Goal: Information Seeking & Learning: Learn about a topic

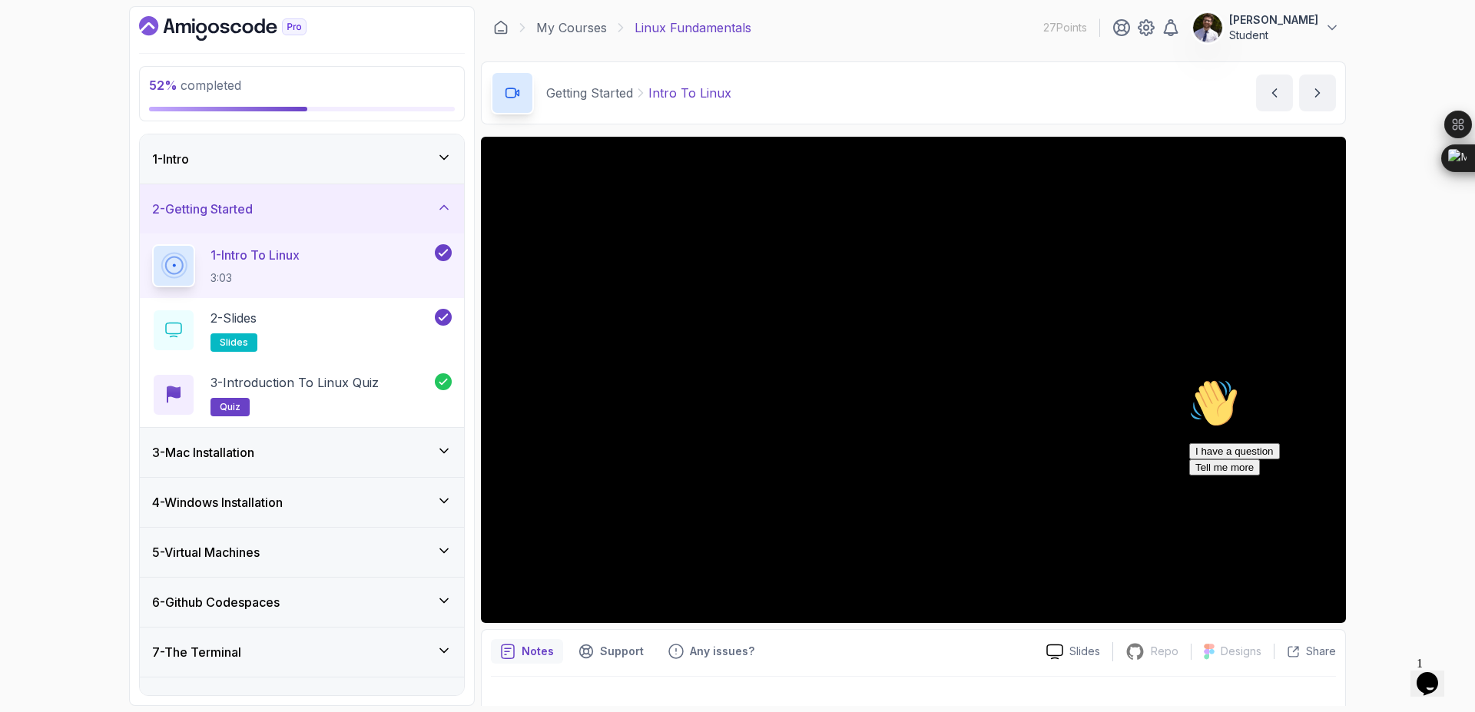
click at [358, 188] on div "2 - Getting Started" at bounding box center [302, 208] width 324 height 49
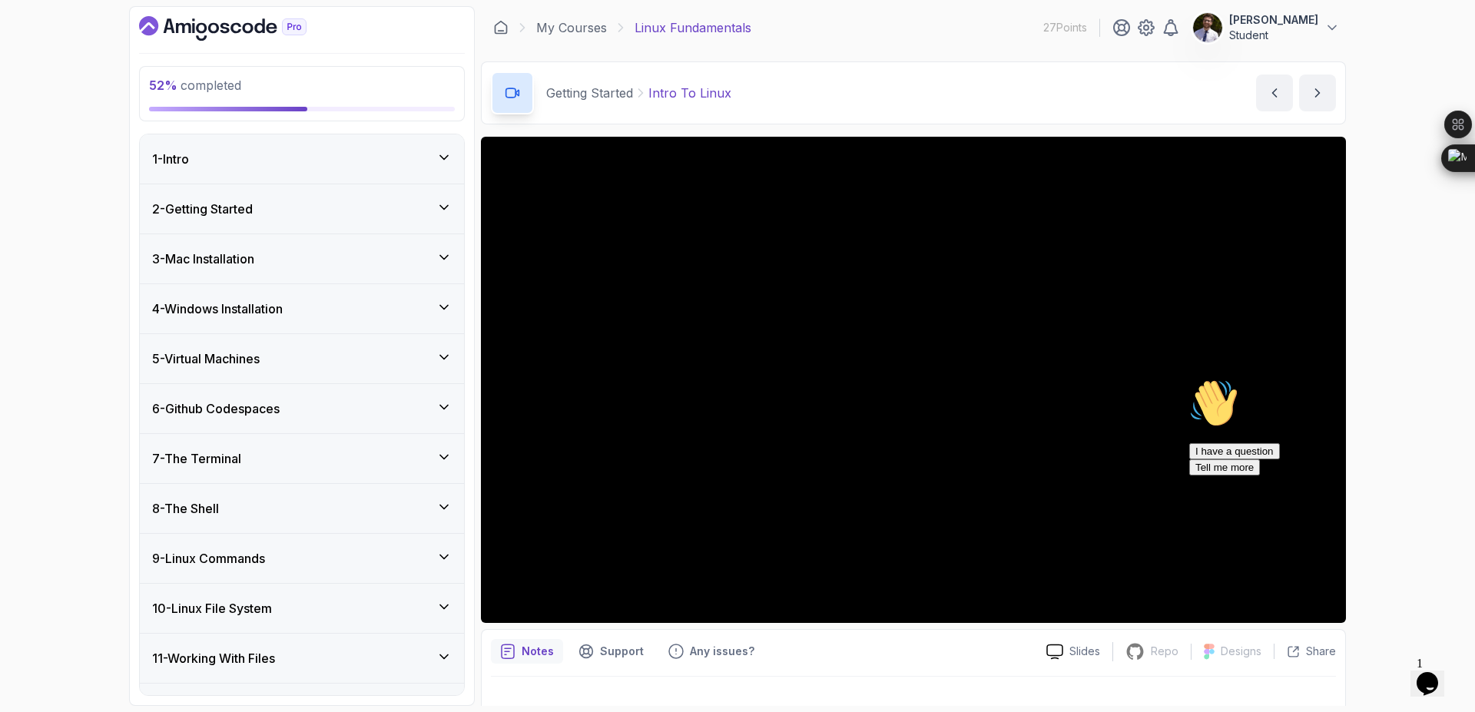
scroll to position [92, 0]
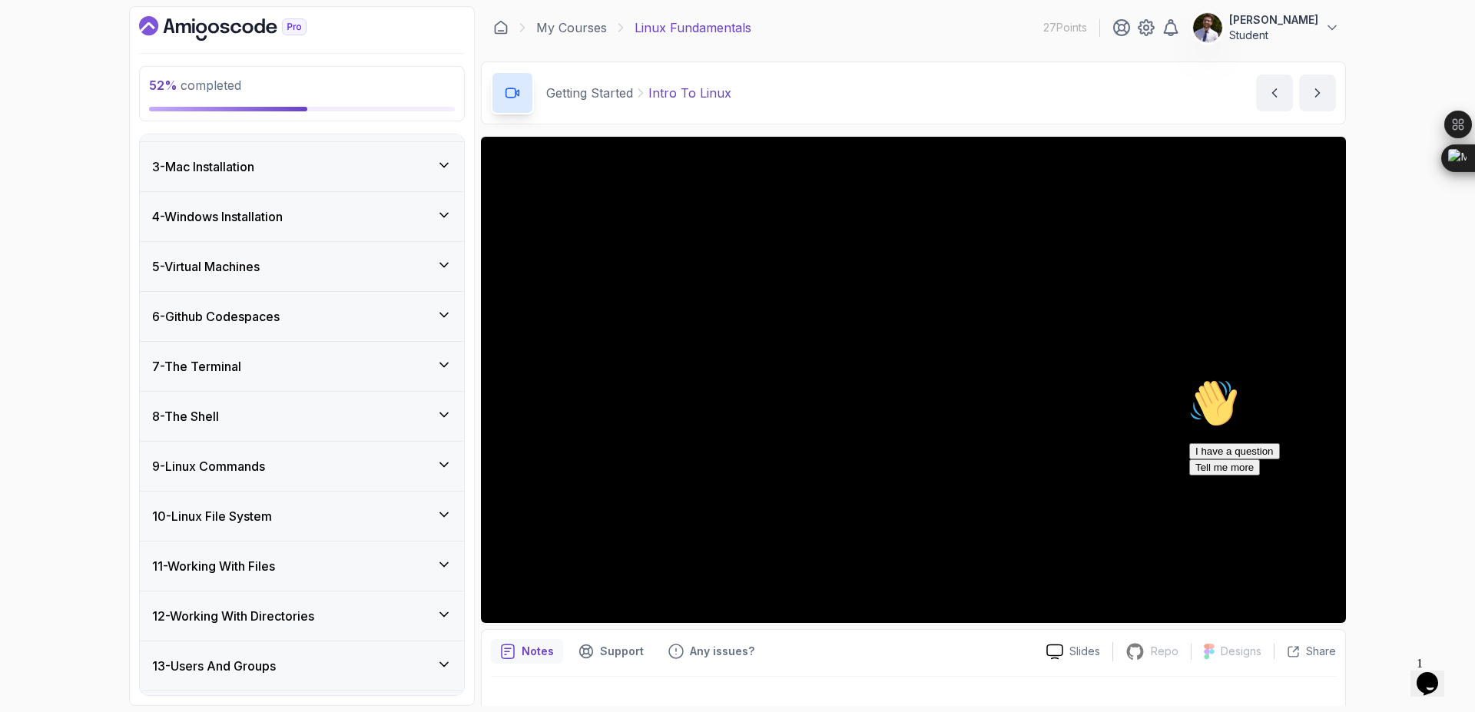
click at [298, 515] on div "10 - Linux File System" at bounding box center [302, 516] width 300 height 18
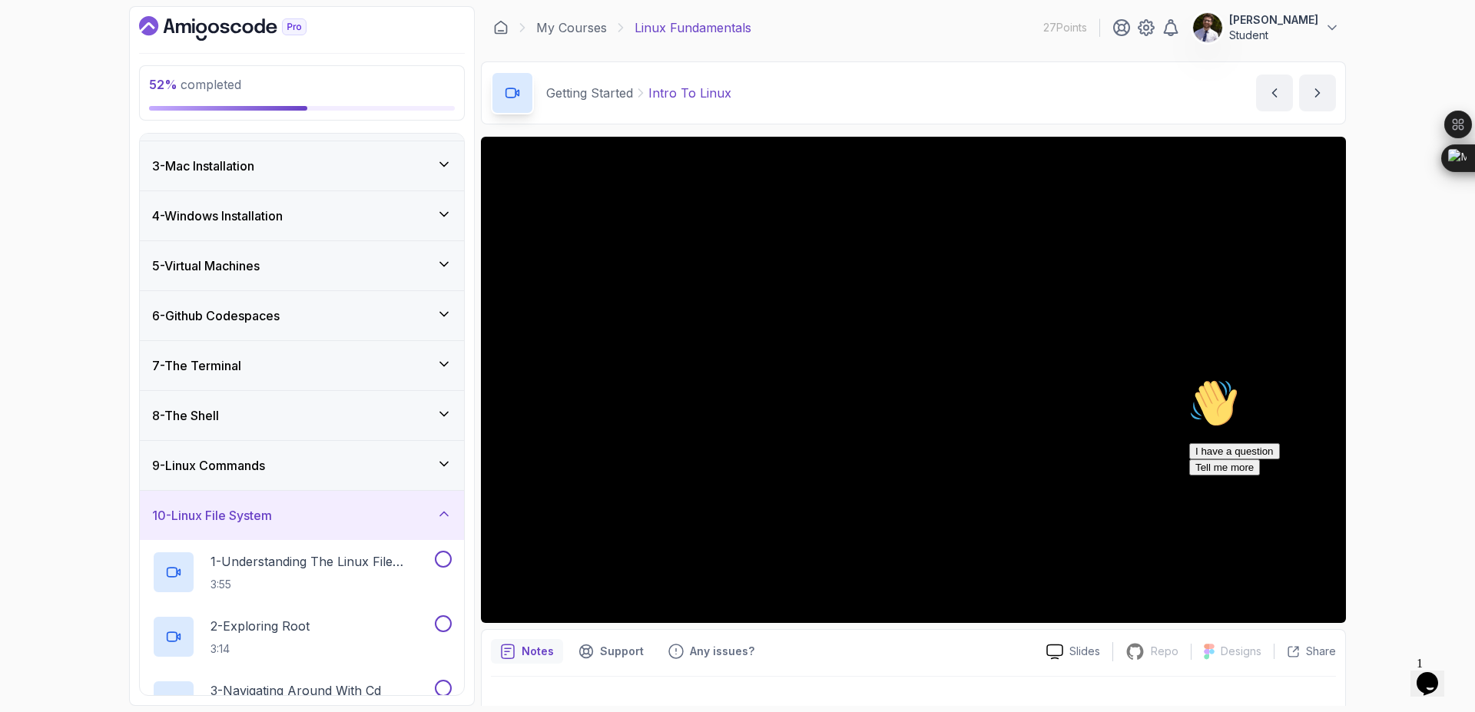
click at [332, 458] on div "9 - Linux Commands" at bounding box center [302, 465] width 300 height 18
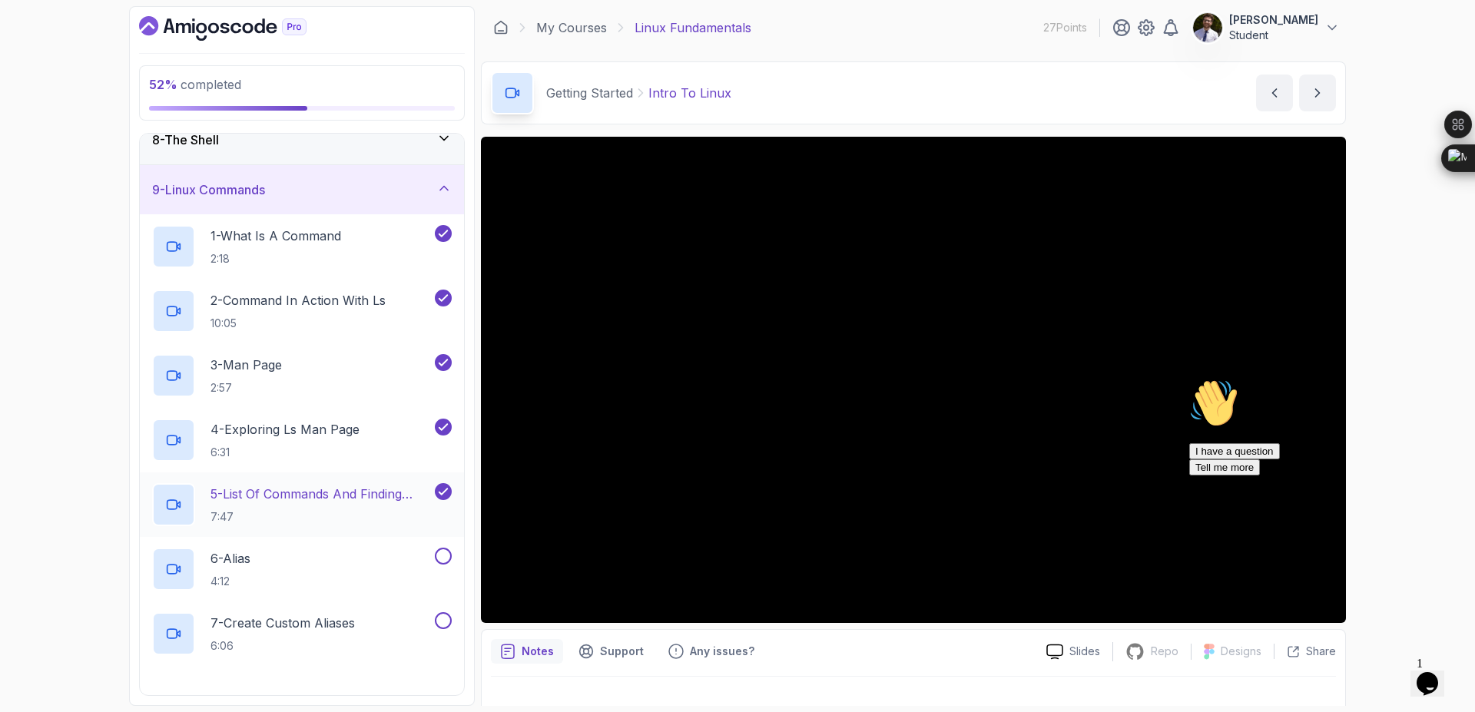
scroll to position [369, 0]
click at [304, 475] on div "5 - List Of Commands And Finding Help 7:47" at bounding box center [302, 504] width 324 height 65
click at [308, 498] on p "5 - List Of Commands And Finding Help" at bounding box center [320, 493] width 221 height 18
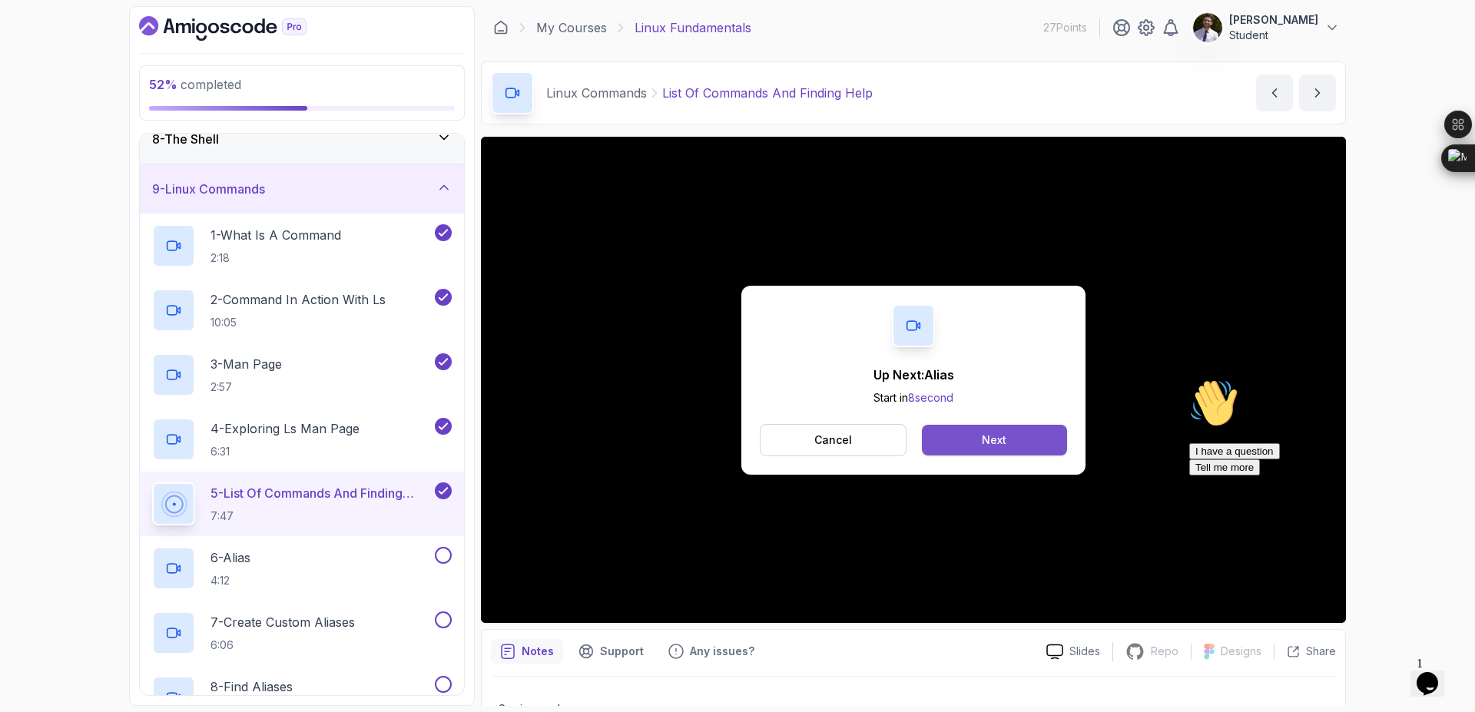
click at [1001, 446] on div "Next" at bounding box center [994, 439] width 25 height 15
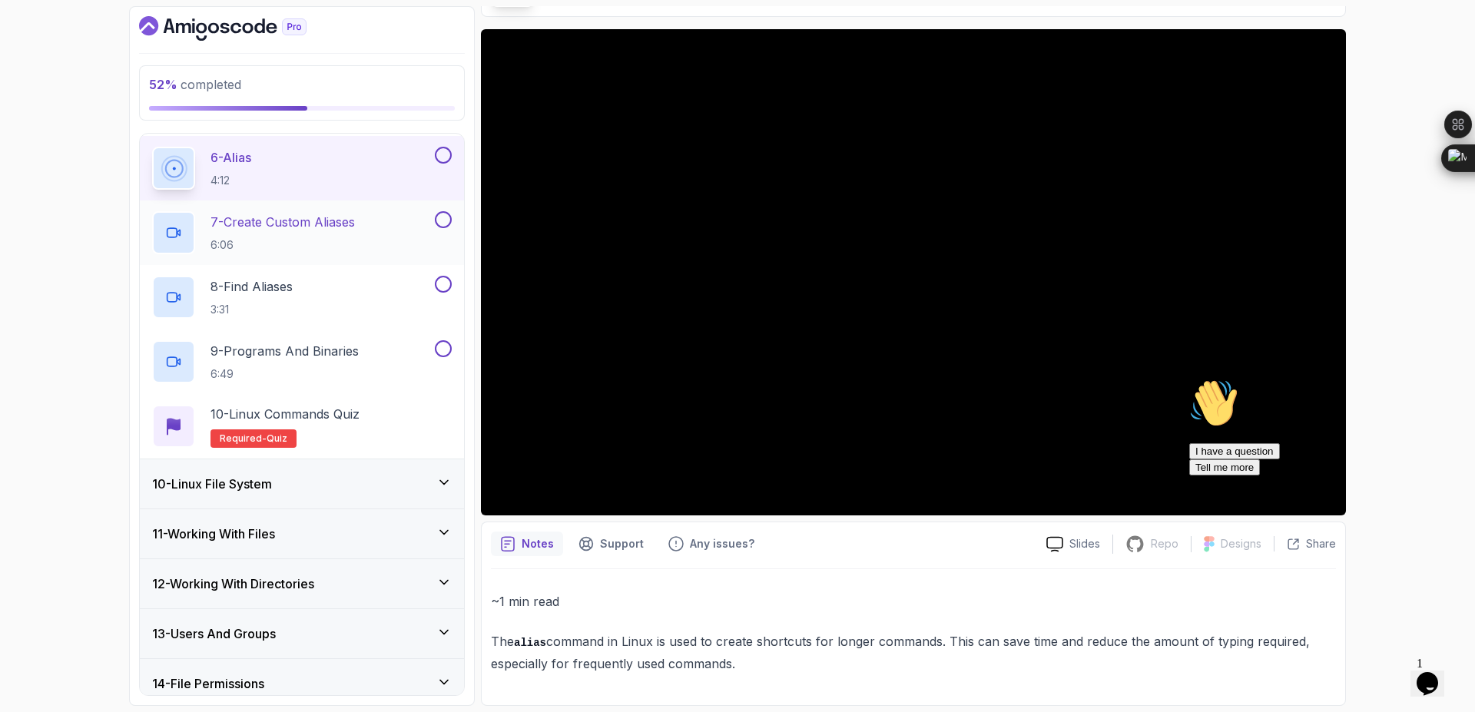
scroll to position [645, 0]
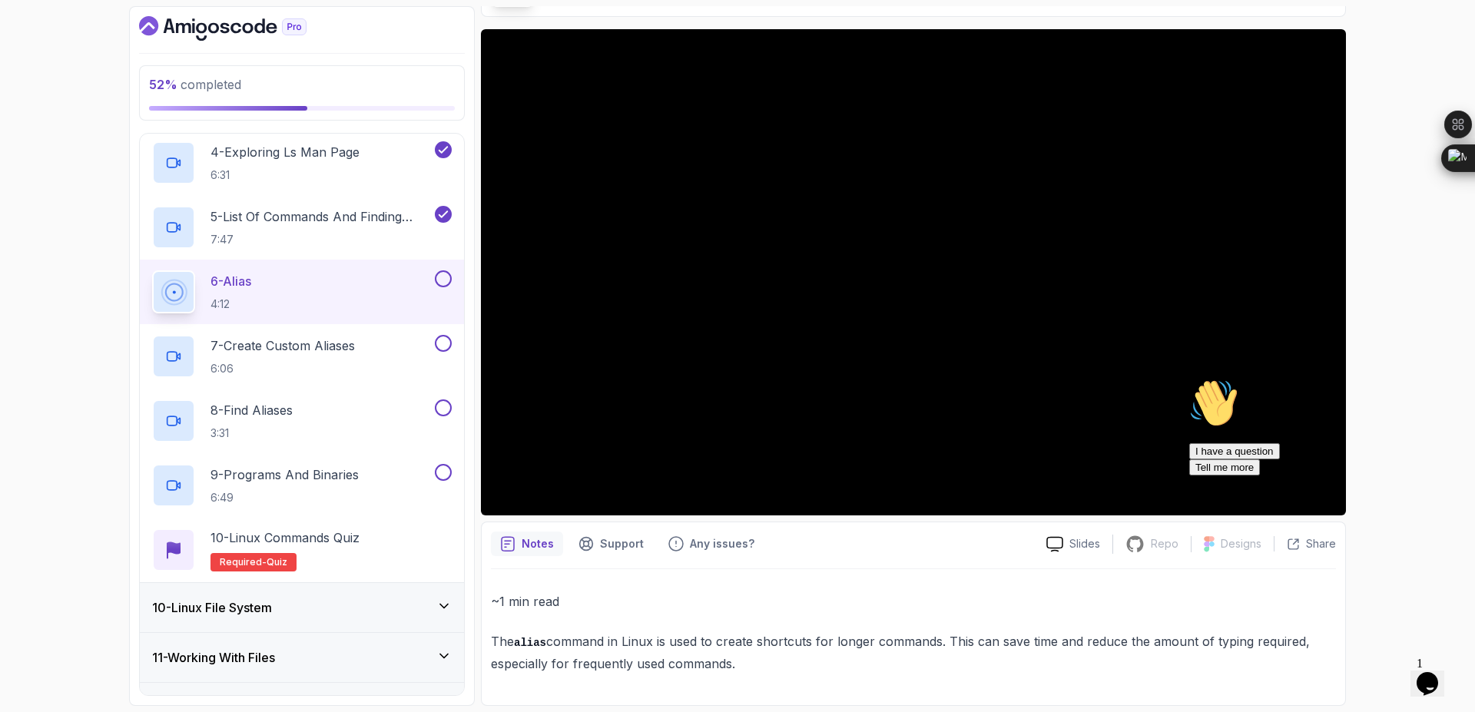
click at [446, 273] on button at bounding box center [443, 278] width 17 height 17
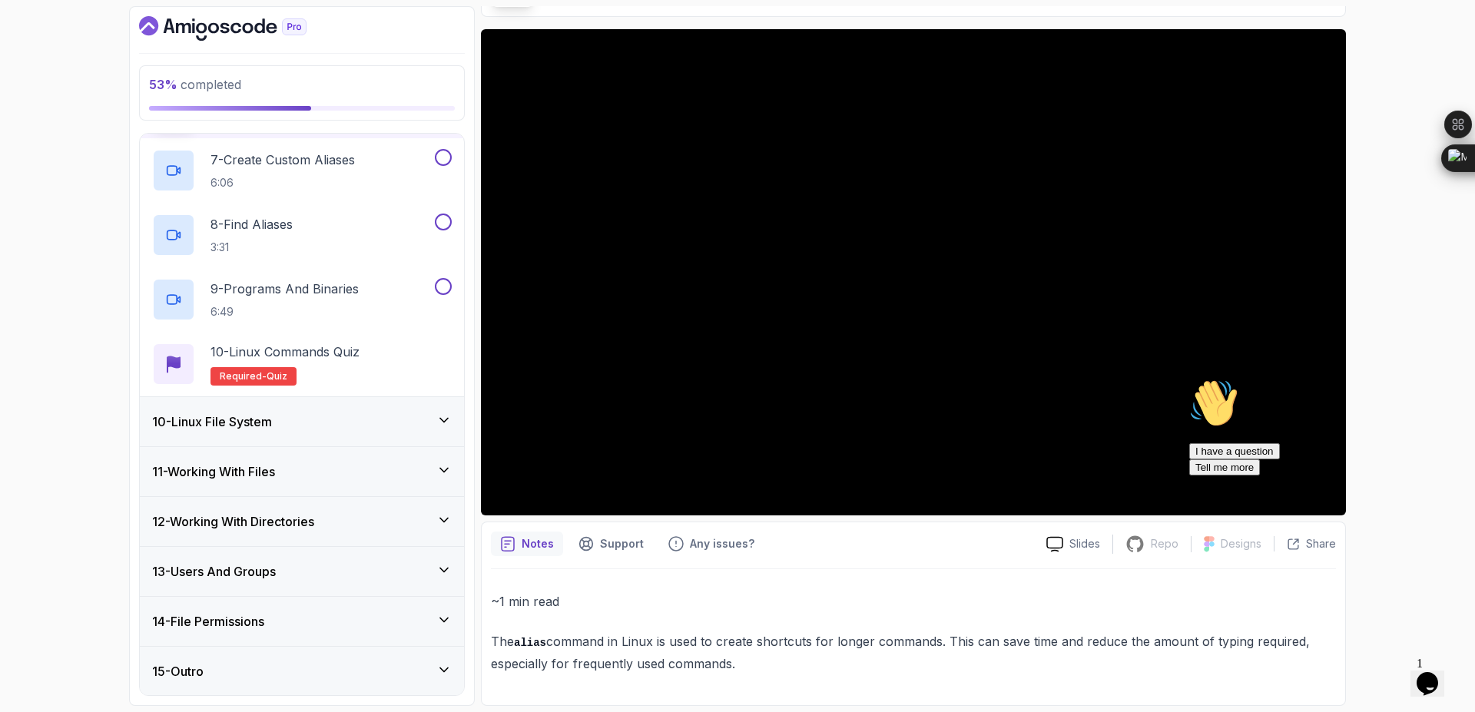
scroll to position [832, 0]
click at [545, 612] on p "~1 min read" at bounding box center [913, 602] width 845 height 22
click at [528, 599] on p "~1 min read" at bounding box center [913, 602] width 845 height 22
click at [531, 657] on p "The alias command in Linux is used to create shortcuts for longer commands. Thi…" at bounding box center [913, 653] width 845 height 44
click at [531, 646] on code "alias" at bounding box center [530, 643] width 32 height 12
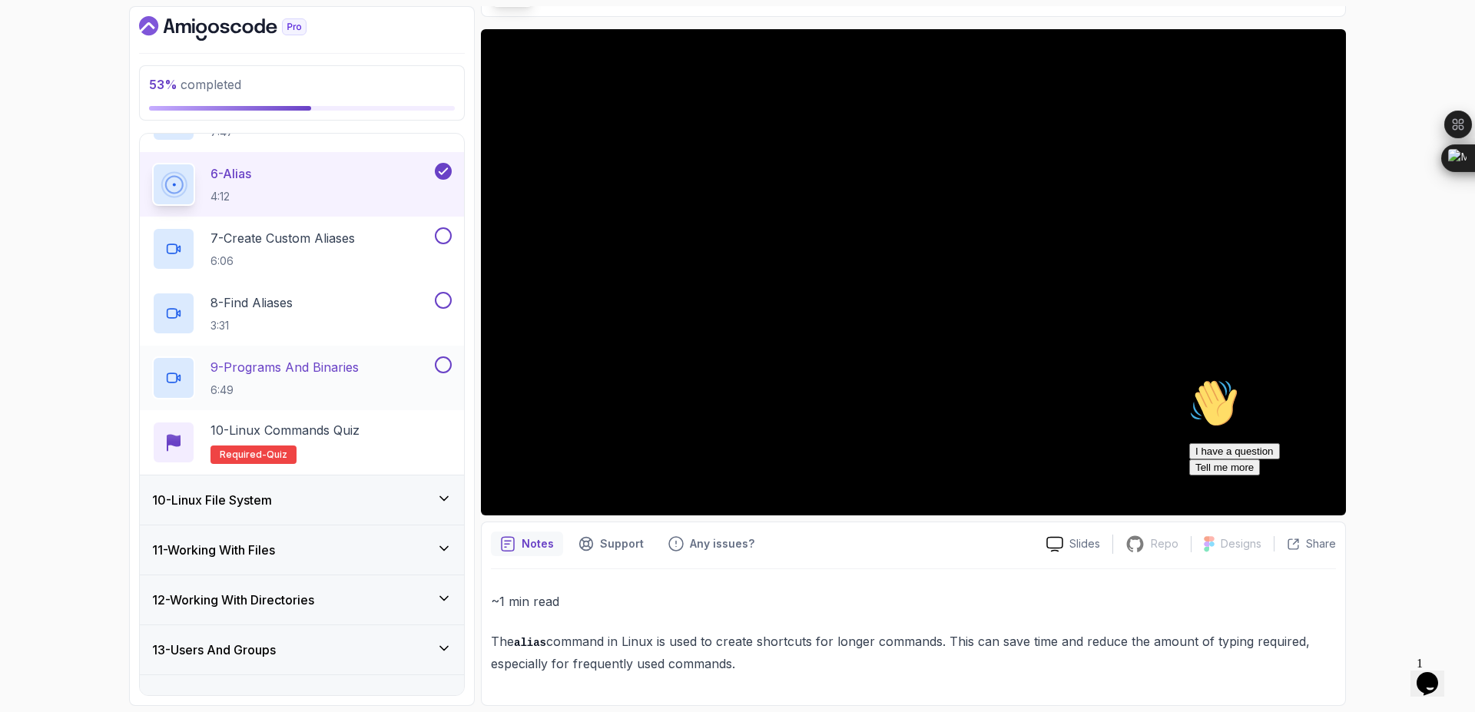
scroll to position [647, 0]
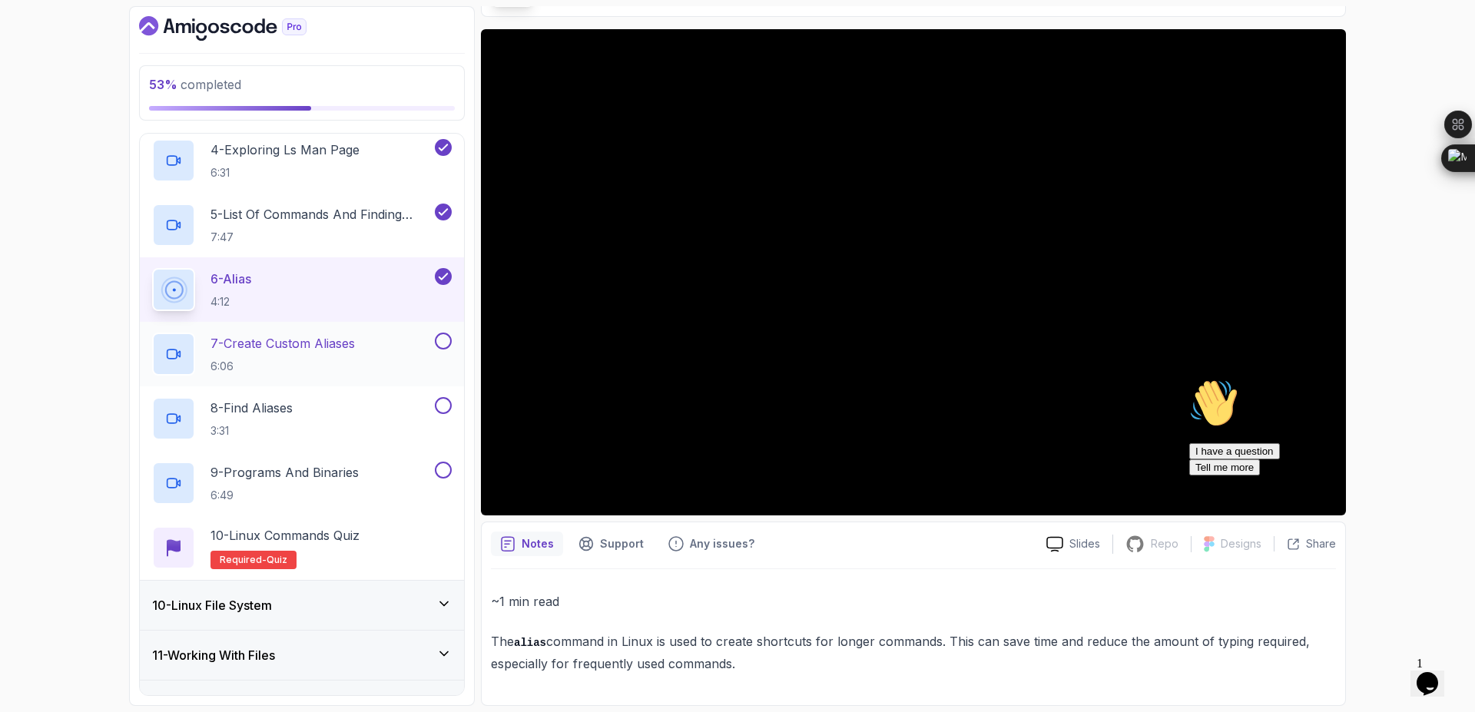
click at [273, 332] on div "7 - Create Custom Aliases 6:06" at bounding box center [302, 354] width 324 height 65
click at [281, 347] on p "7 - Create Custom Aliases" at bounding box center [282, 343] width 144 height 18
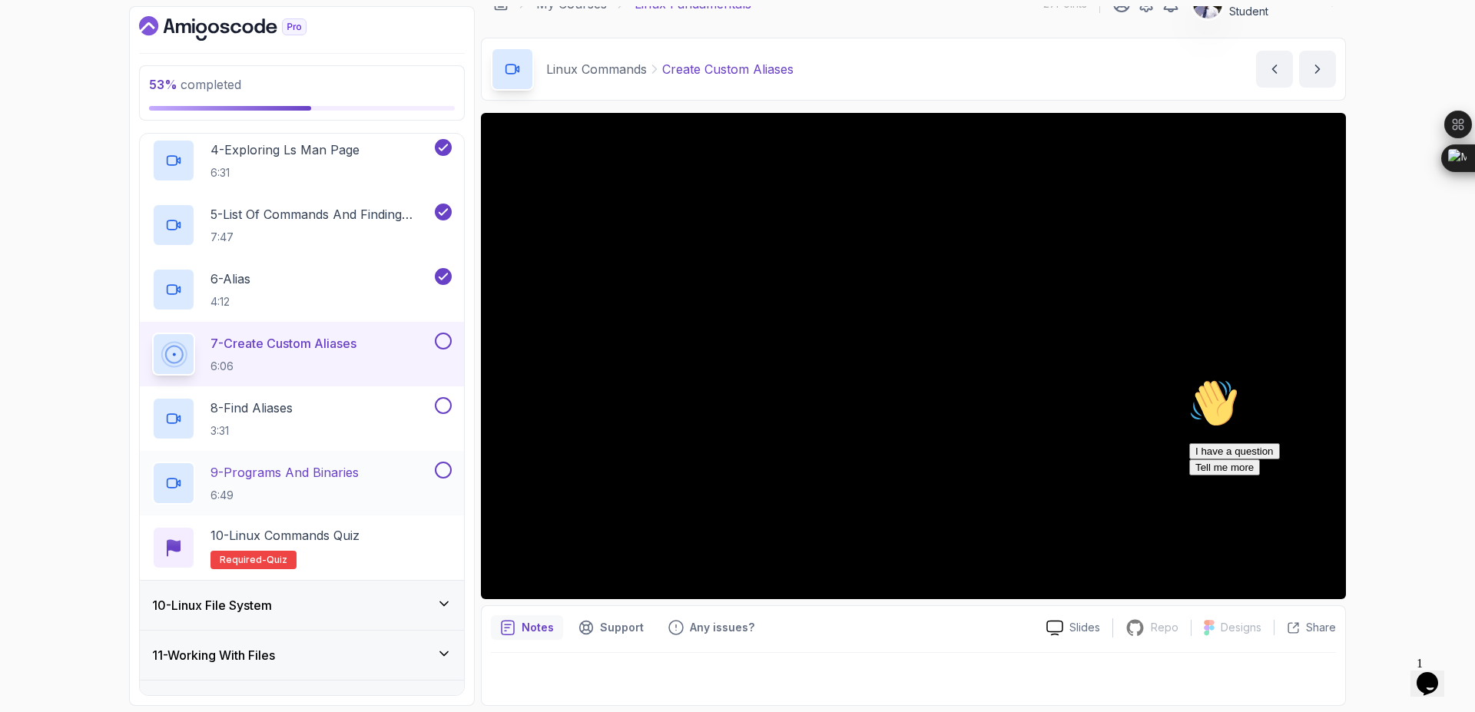
scroll to position [24, 0]
click at [152, 333] on button "7 - Create Custom Aliases 6:06" at bounding box center [302, 354] width 300 height 43
click at [448, 343] on button at bounding box center [443, 341] width 17 height 17
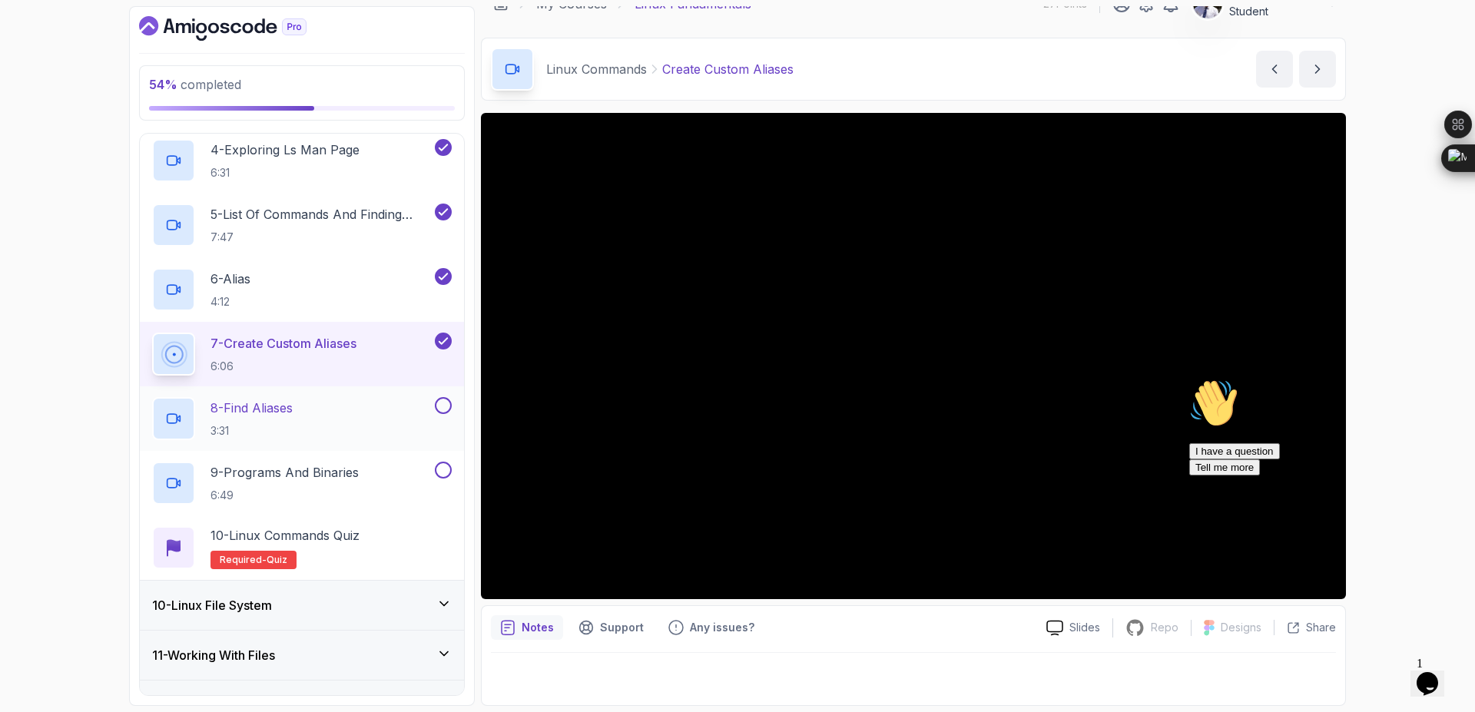
click at [290, 412] on p "8 - Find Aliases" at bounding box center [251, 408] width 82 height 18
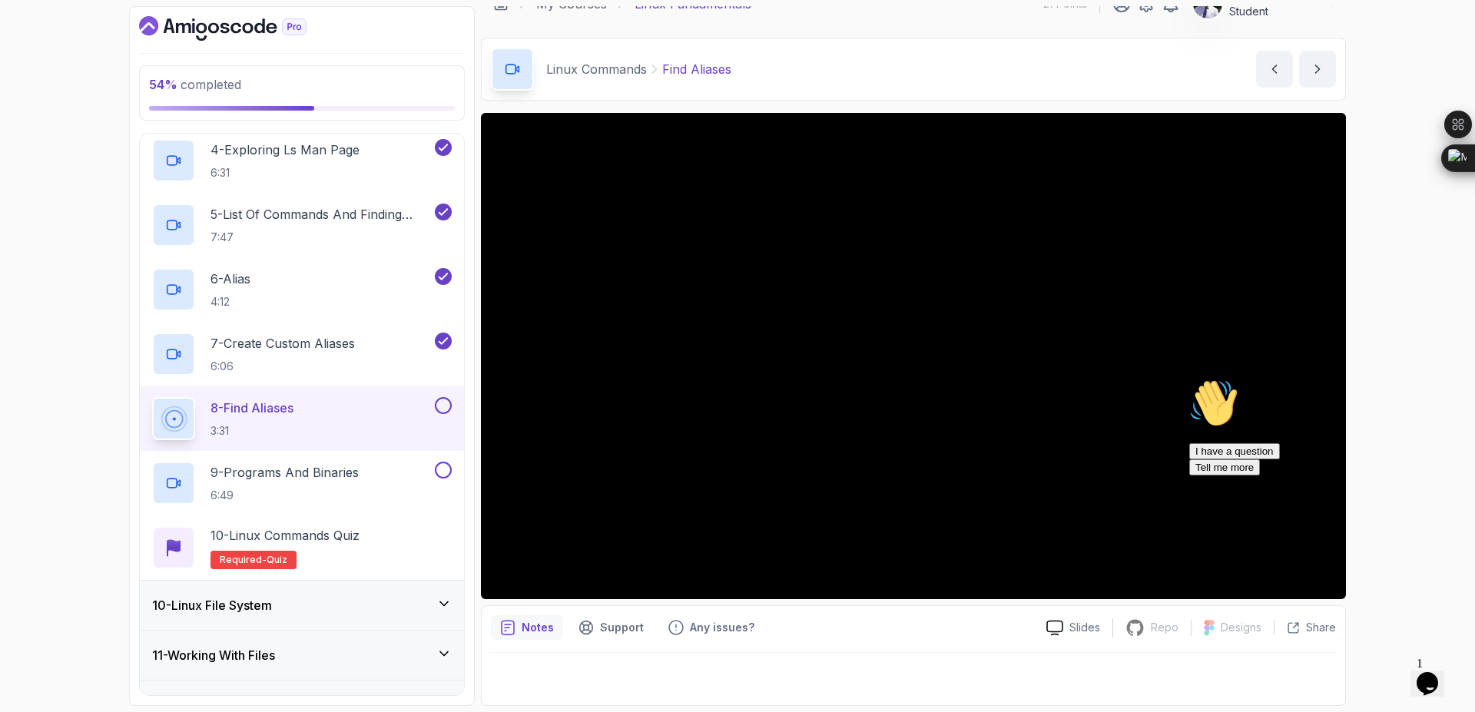
scroll to position [832, 0]
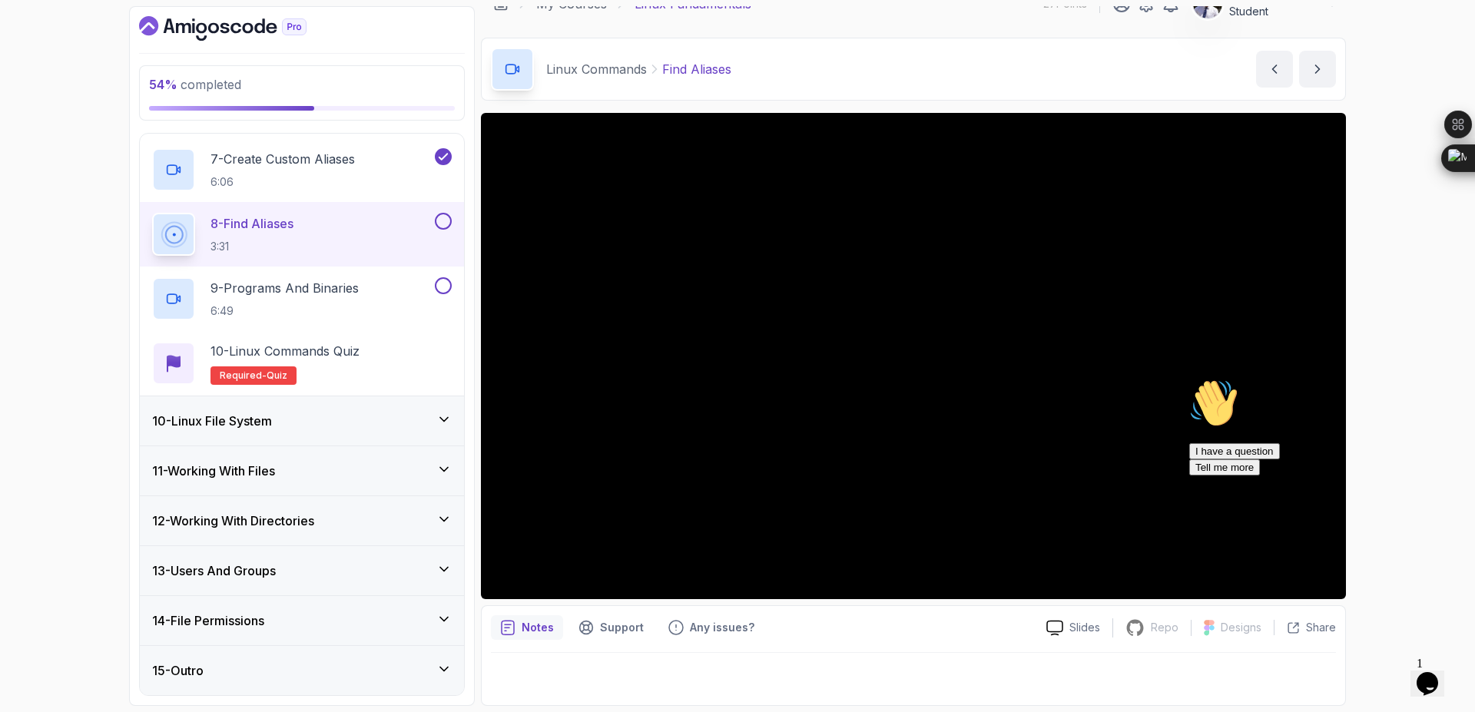
click at [286, 675] on div "15 - Outro" at bounding box center [302, 670] width 300 height 18
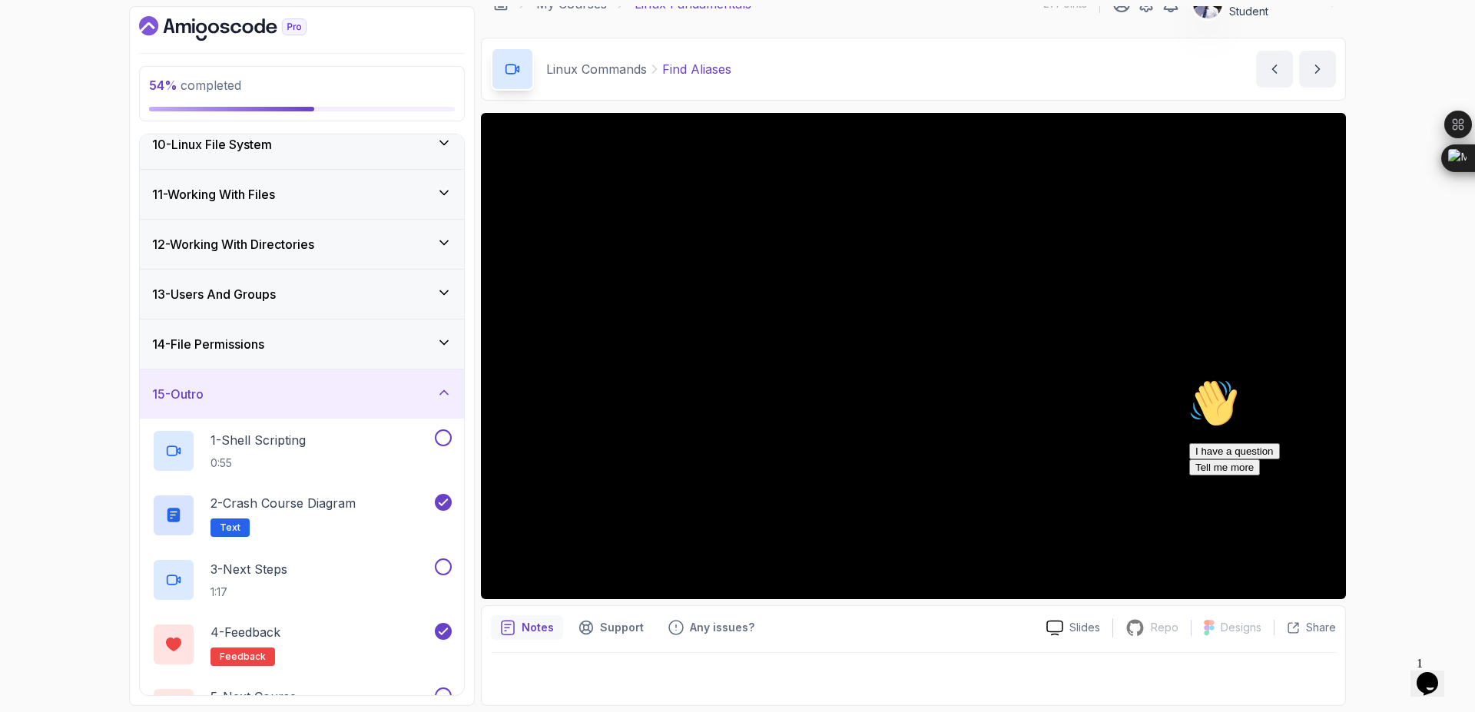
scroll to position [372, 0]
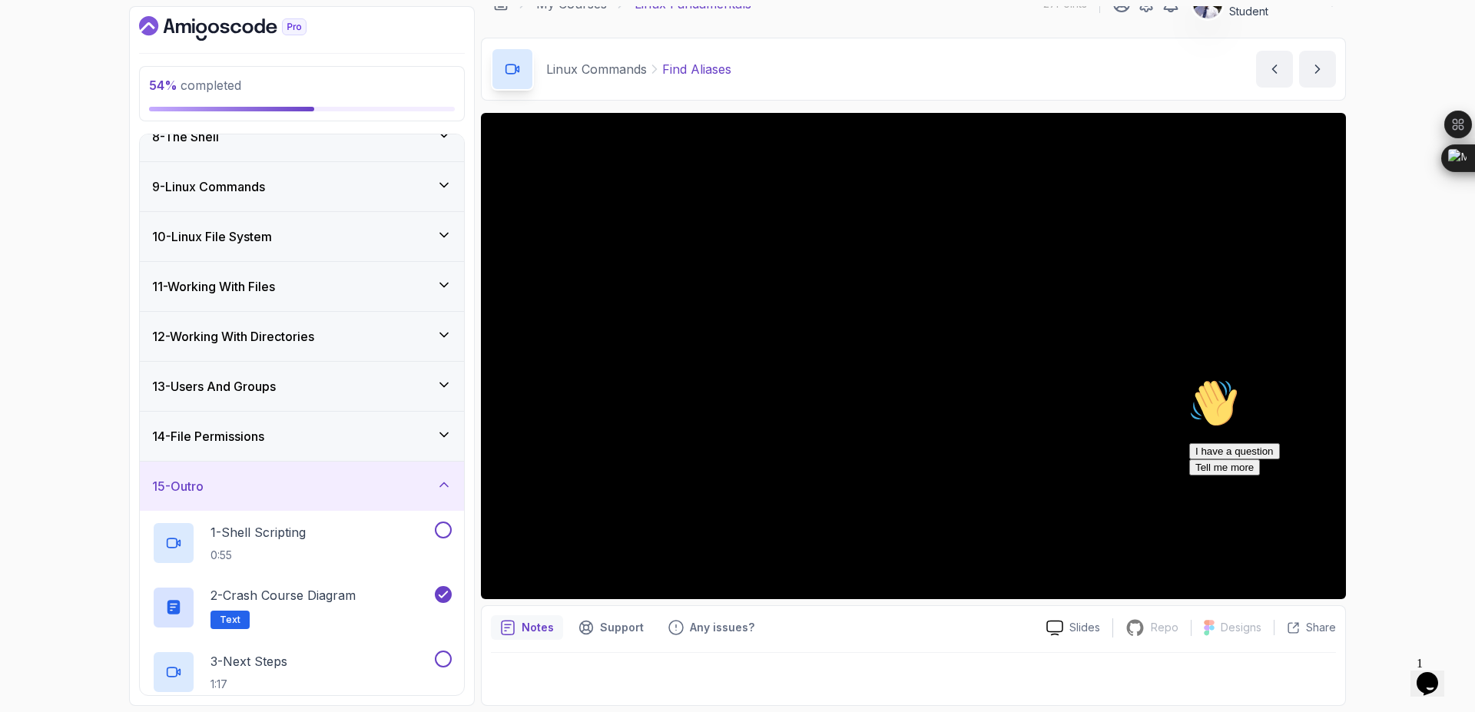
click at [420, 197] on div "9 - Linux Commands" at bounding box center [302, 186] width 324 height 49
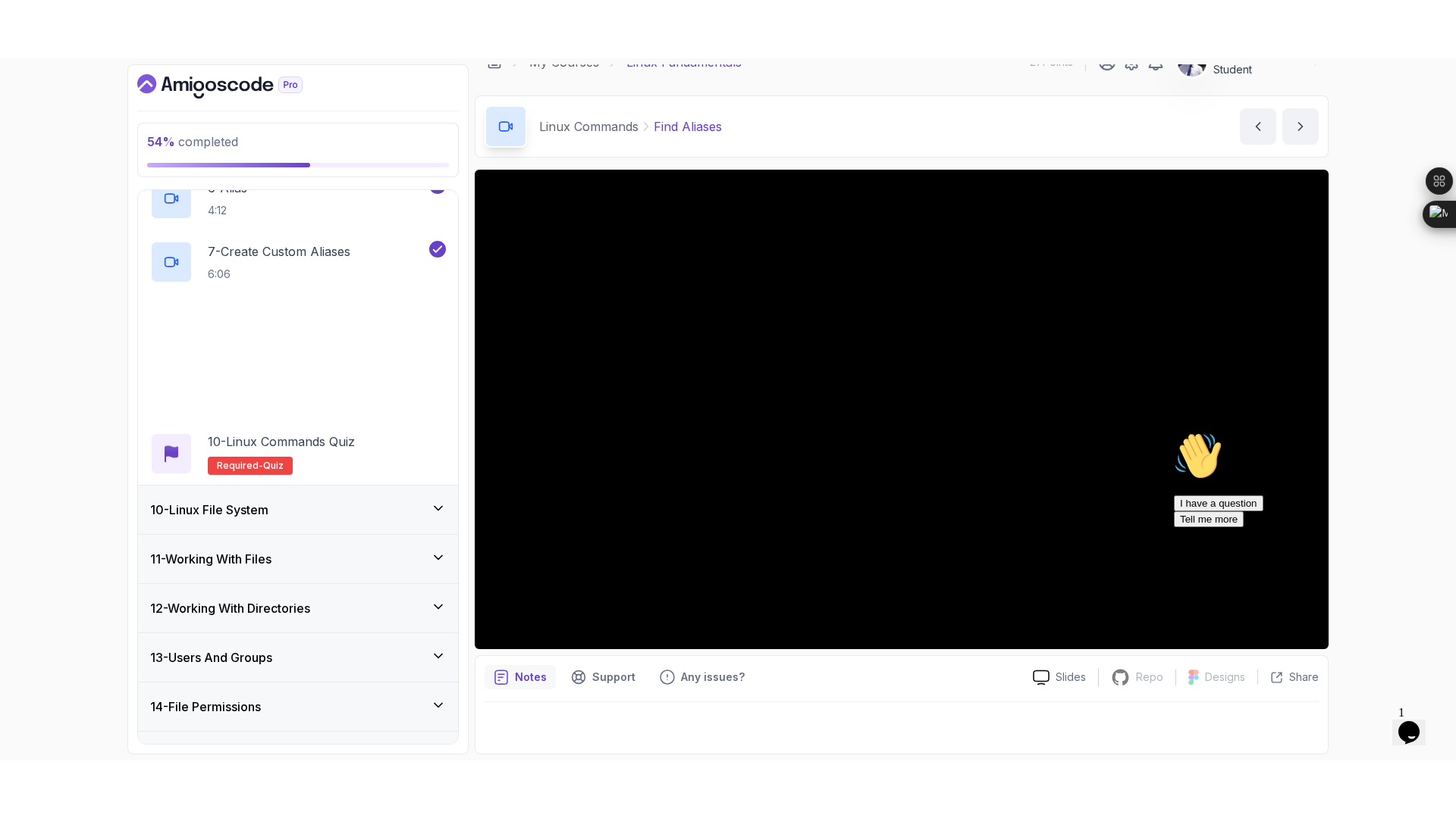
scroll to position [821, 0]
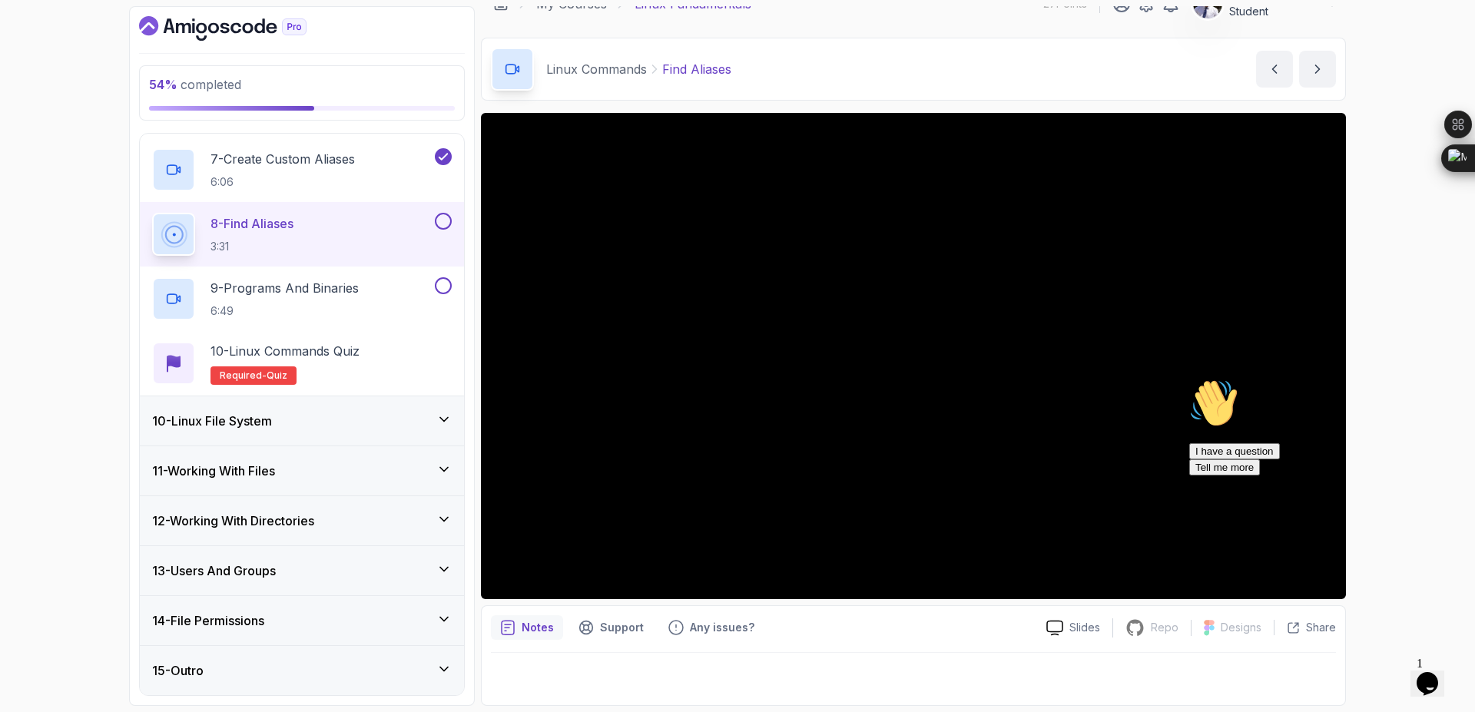
click at [449, 222] on button at bounding box center [443, 221] width 17 height 17
click at [1327, 475] on div "I have a question Tell me more" at bounding box center [1327, 459] width 276 height 32
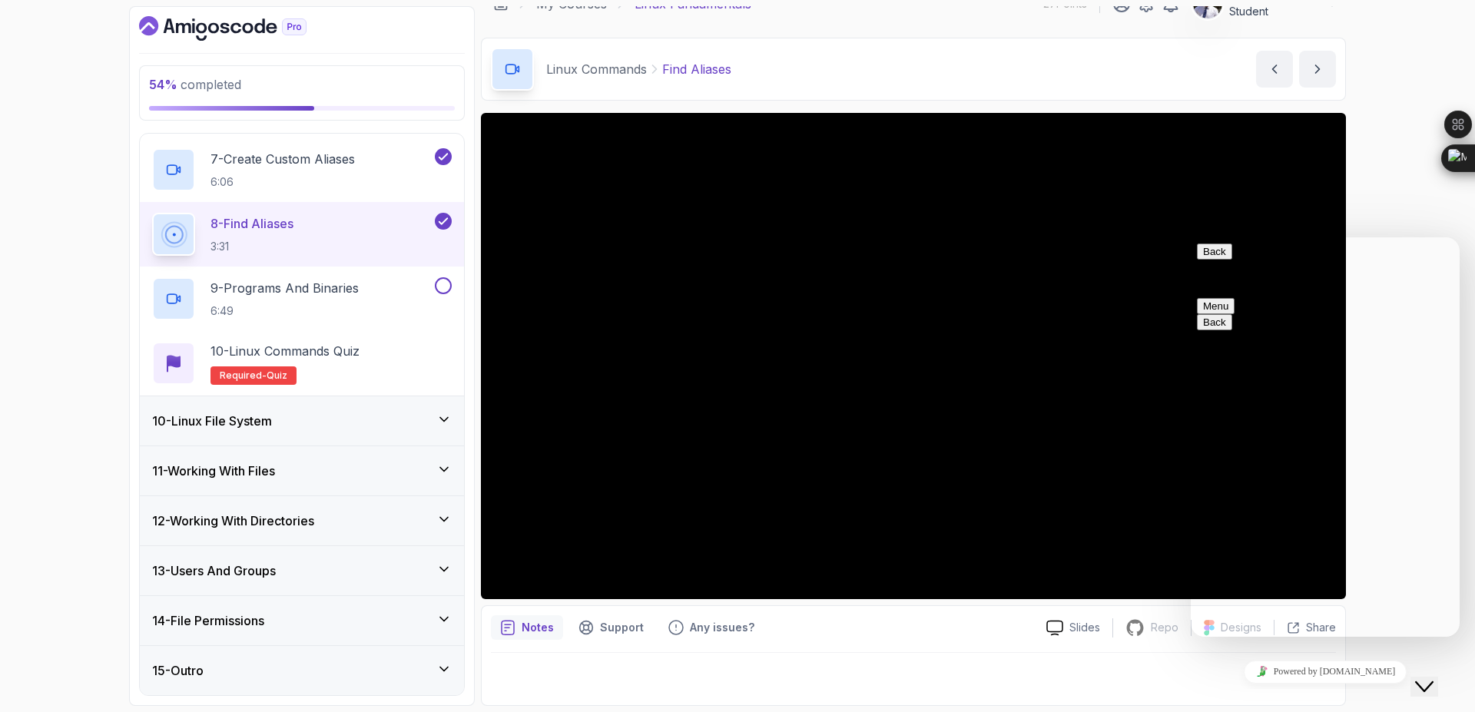
click at [1432, 677] on icon "Close Chat This icon closes the chat window." at bounding box center [1424, 686] width 18 height 18
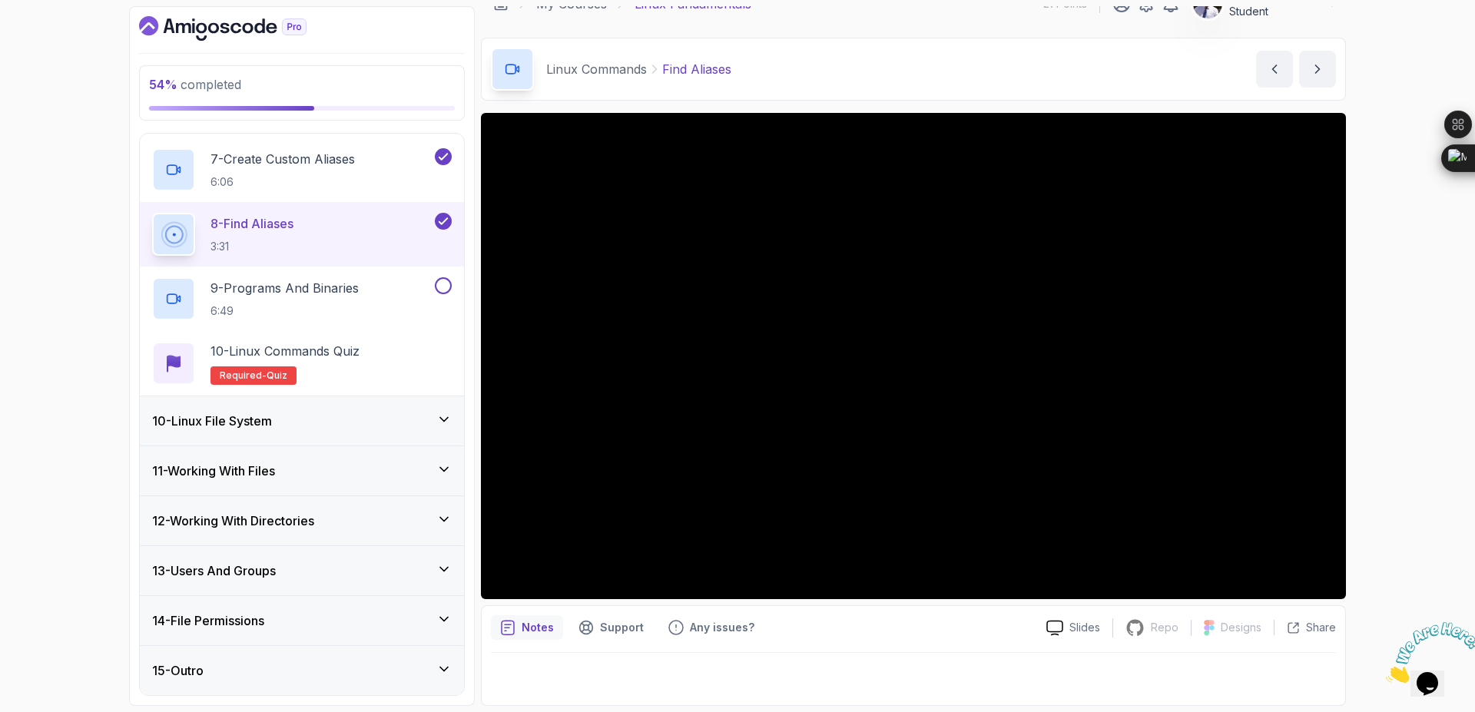
click at [1385, 672] on icon "Close" at bounding box center [1385, 678] width 0 height 13
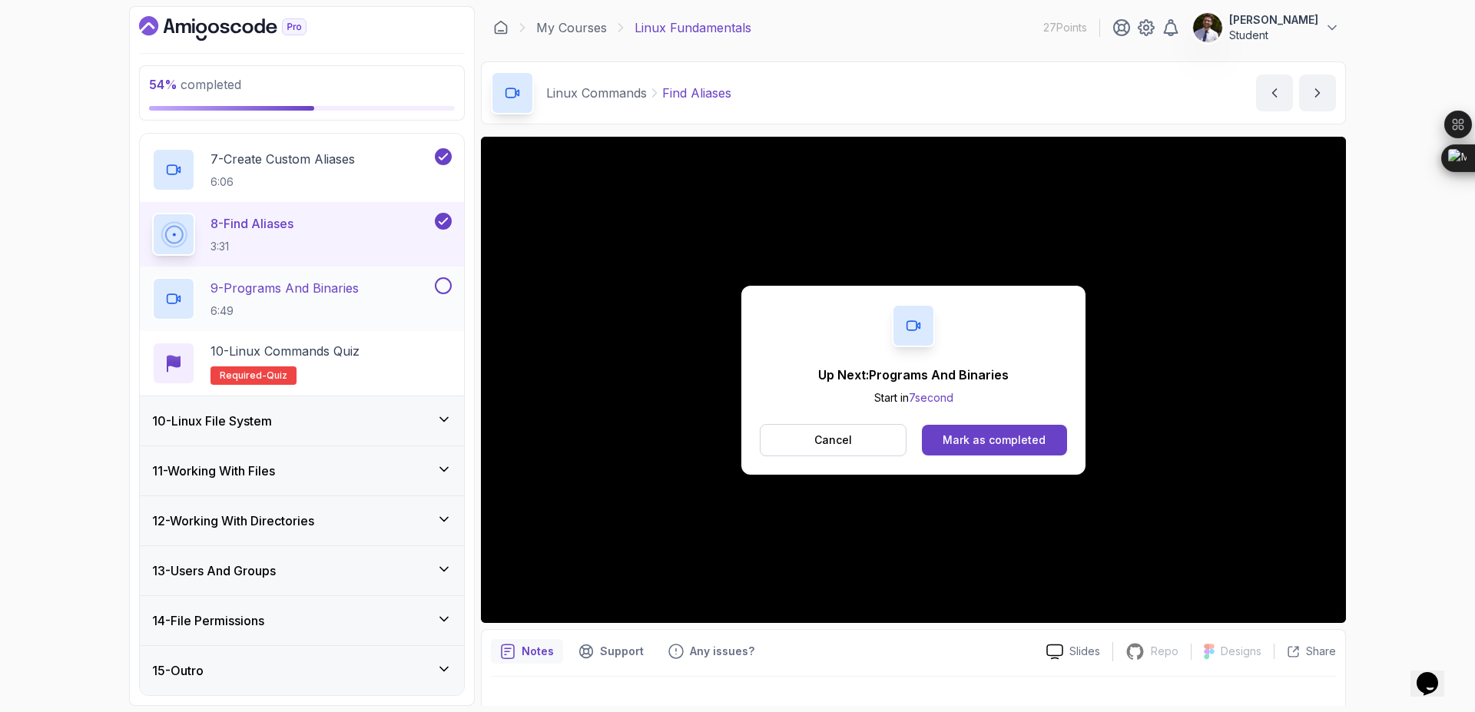
click at [275, 300] on h2 "9 - Programs And Binaries 6:49" at bounding box center [284, 299] width 148 height 40
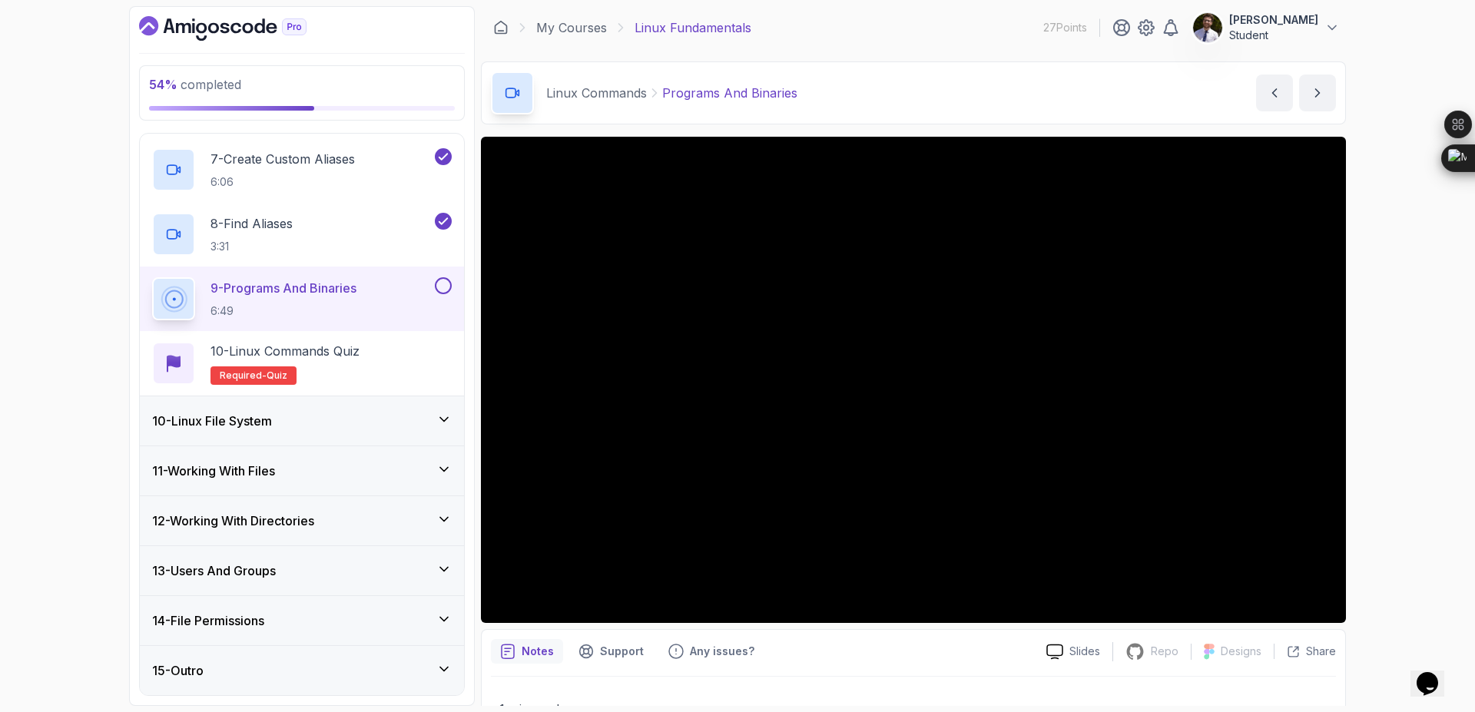
click at [445, 293] on button at bounding box center [443, 285] width 17 height 17
click at [435, 277] on button at bounding box center [443, 285] width 17 height 17
click at [451, 286] on button at bounding box center [443, 285] width 17 height 17
drag, startPoint x: 177, startPoint y: 368, endPoint x: 60, endPoint y: 424, distance: 130.2
click at [55, 426] on div "55 % completed 1 - Intro 2 - Getting Started 3 - Mac Installation 4 - Windows I…" at bounding box center [737, 356] width 1475 height 712
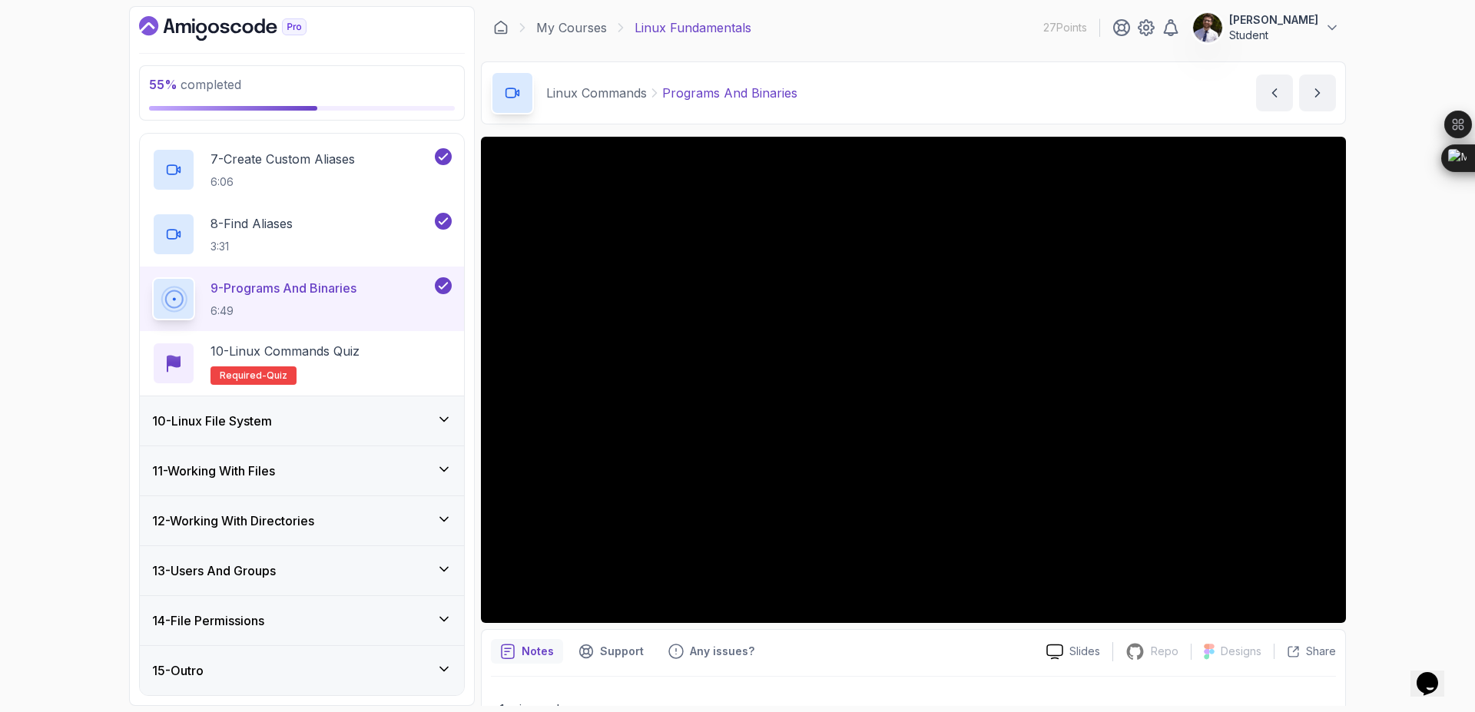
drag, startPoint x: 238, startPoint y: 376, endPoint x: 118, endPoint y: 403, distance: 123.0
click at [118, 403] on div "55 % completed 1 - Intro 2 - Getting Started 3 - Mac Installation 4 - Windows I…" at bounding box center [737, 356] width 1475 height 712
click at [246, 374] on span "Required-" at bounding box center [243, 375] width 47 height 12
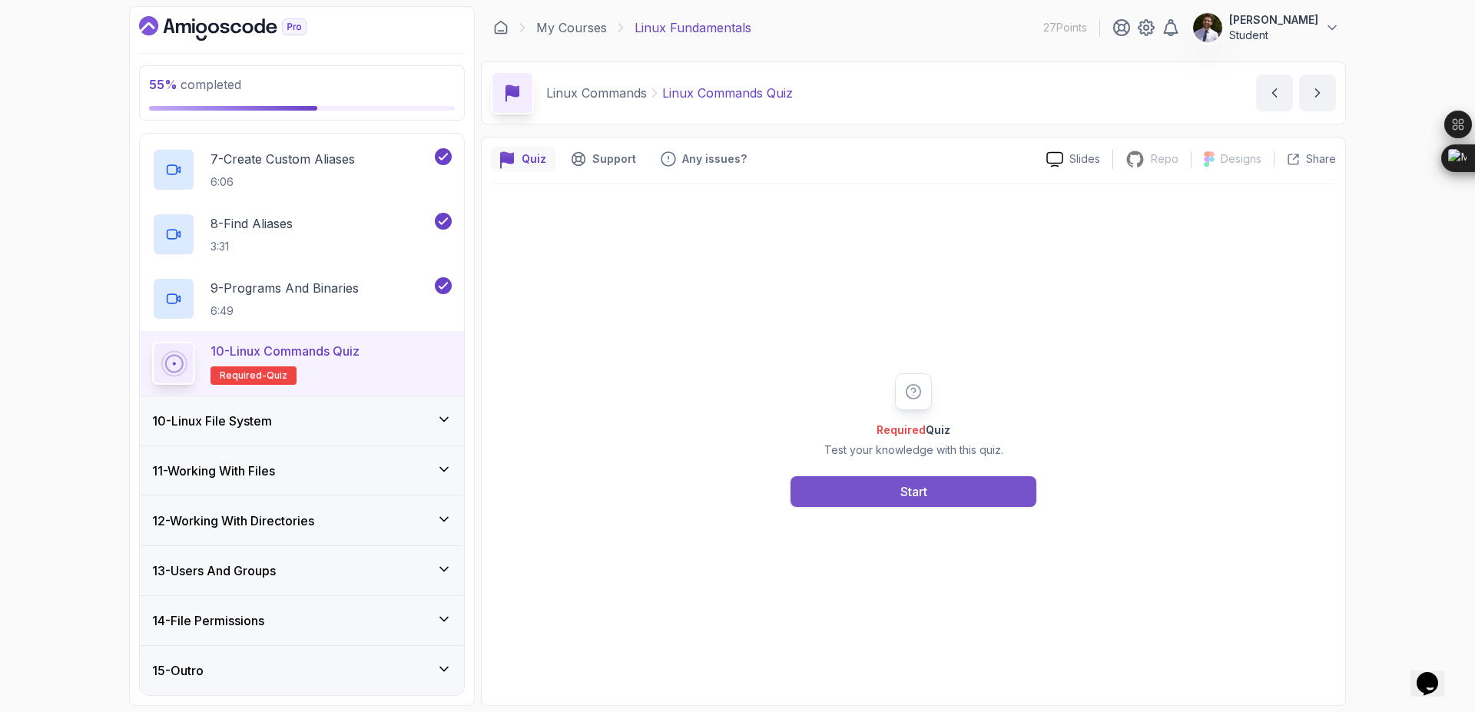
click at [939, 495] on button "Start" at bounding box center [913, 491] width 246 height 31
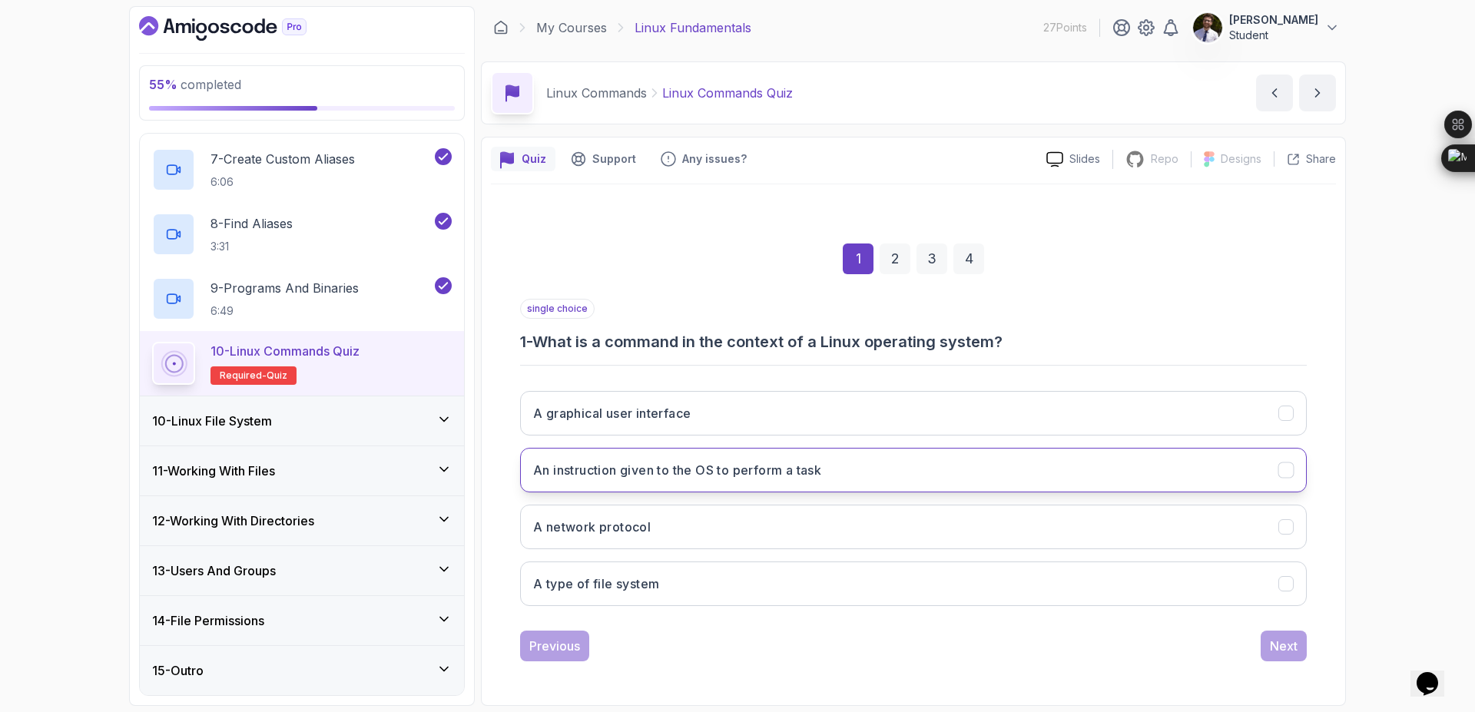
click at [980, 475] on button "An instruction given to the OS to perform a task" at bounding box center [913, 470] width 786 height 45
click at [1289, 639] on div "Next" at bounding box center [1284, 646] width 28 height 18
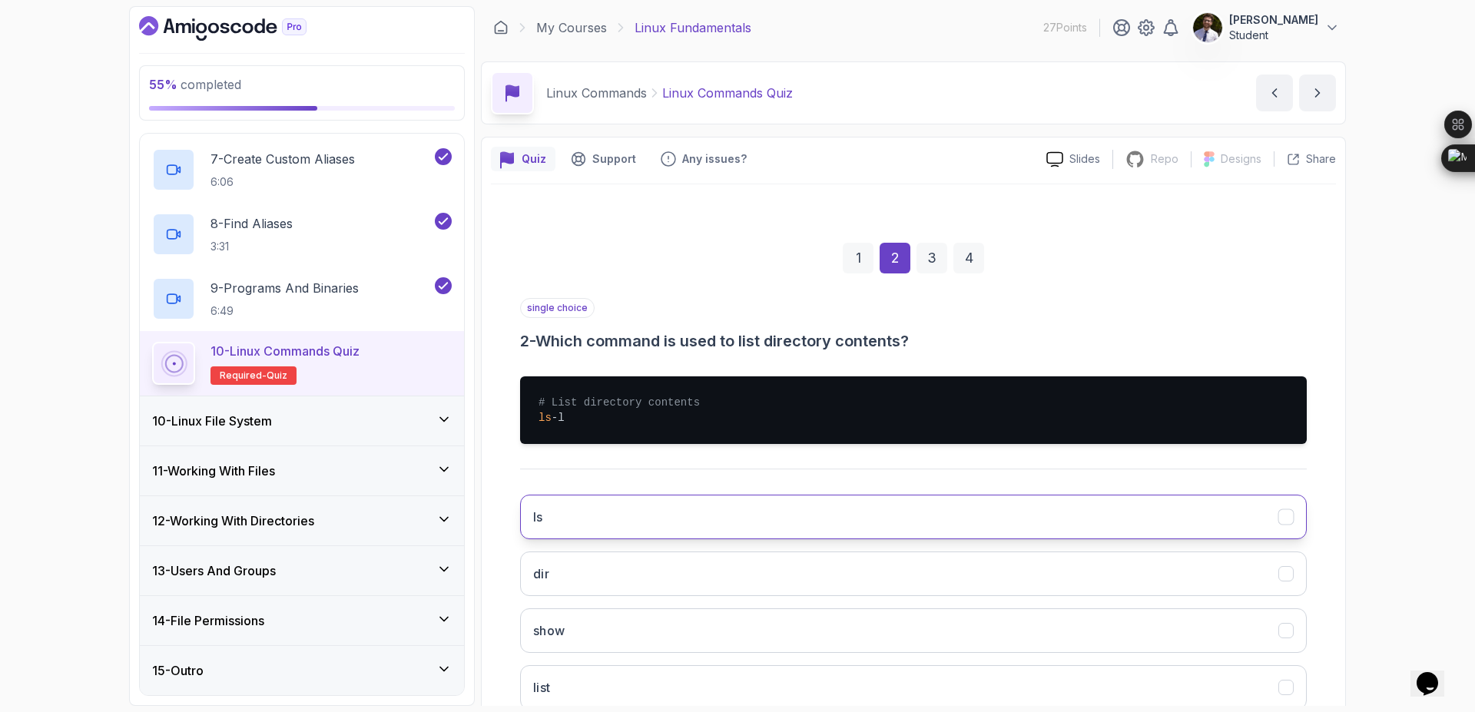
click at [730, 519] on button "ls" at bounding box center [913, 517] width 786 height 45
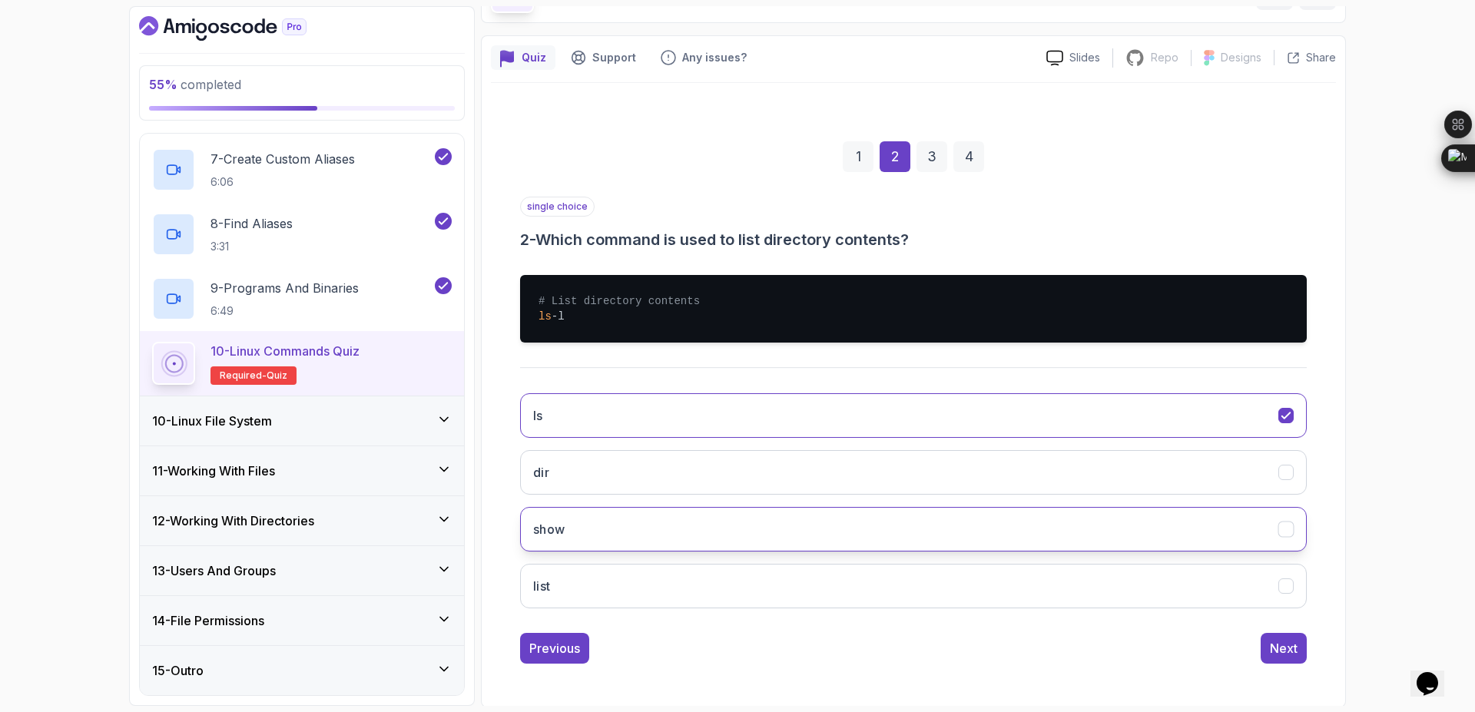
scroll to position [103, 0]
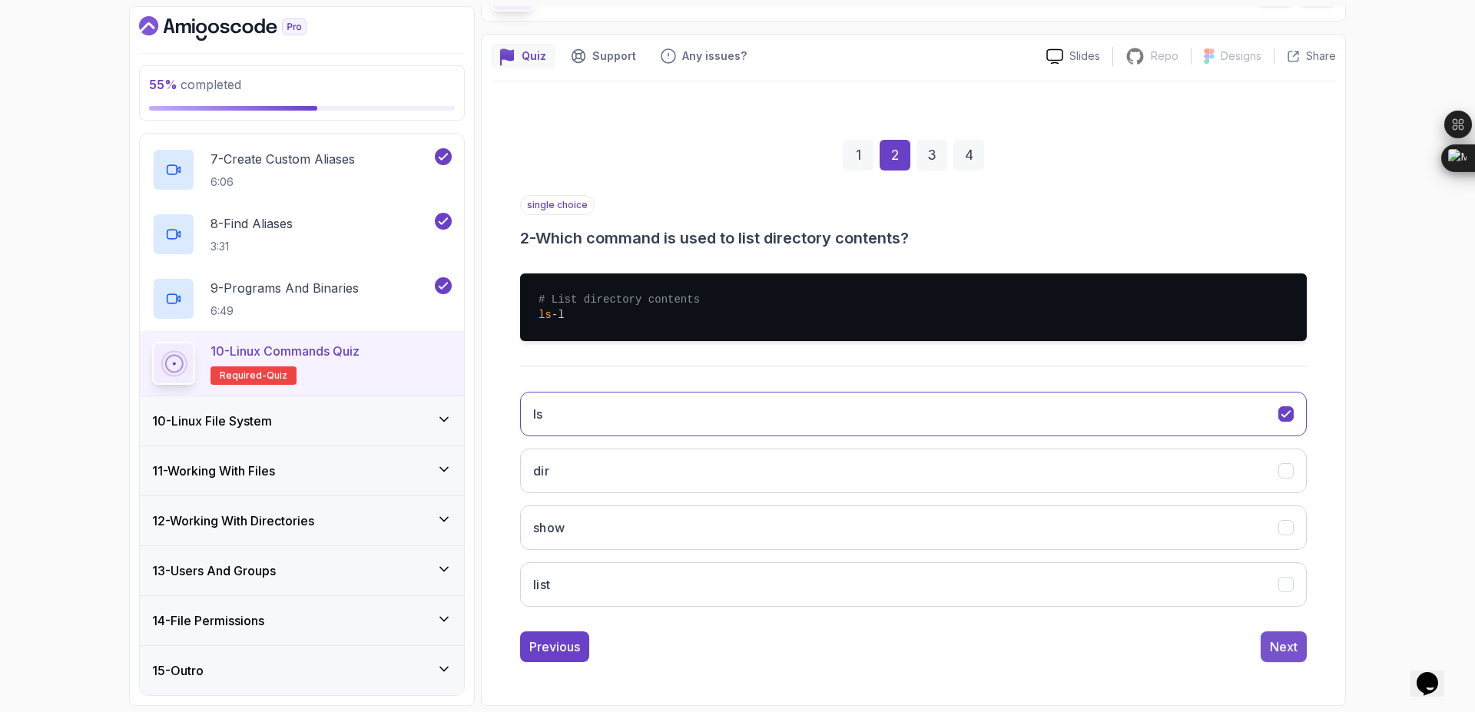
click at [1276, 650] on div "Next" at bounding box center [1284, 646] width 28 height 18
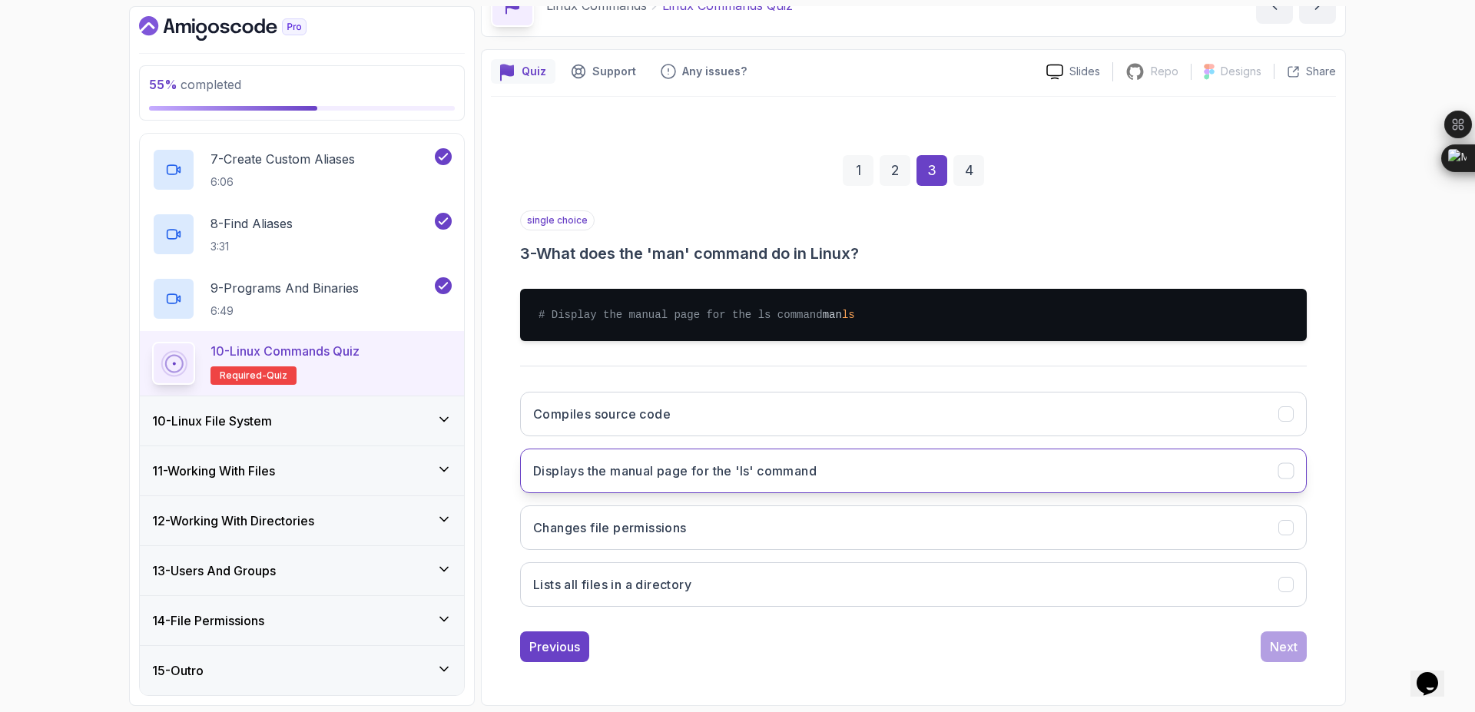
click at [925, 473] on button "Displays the manual page for the 'ls' command" at bounding box center [913, 471] width 786 height 45
click at [1302, 649] on button "Next" at bounding box center [1283, 646] width 46 height 31
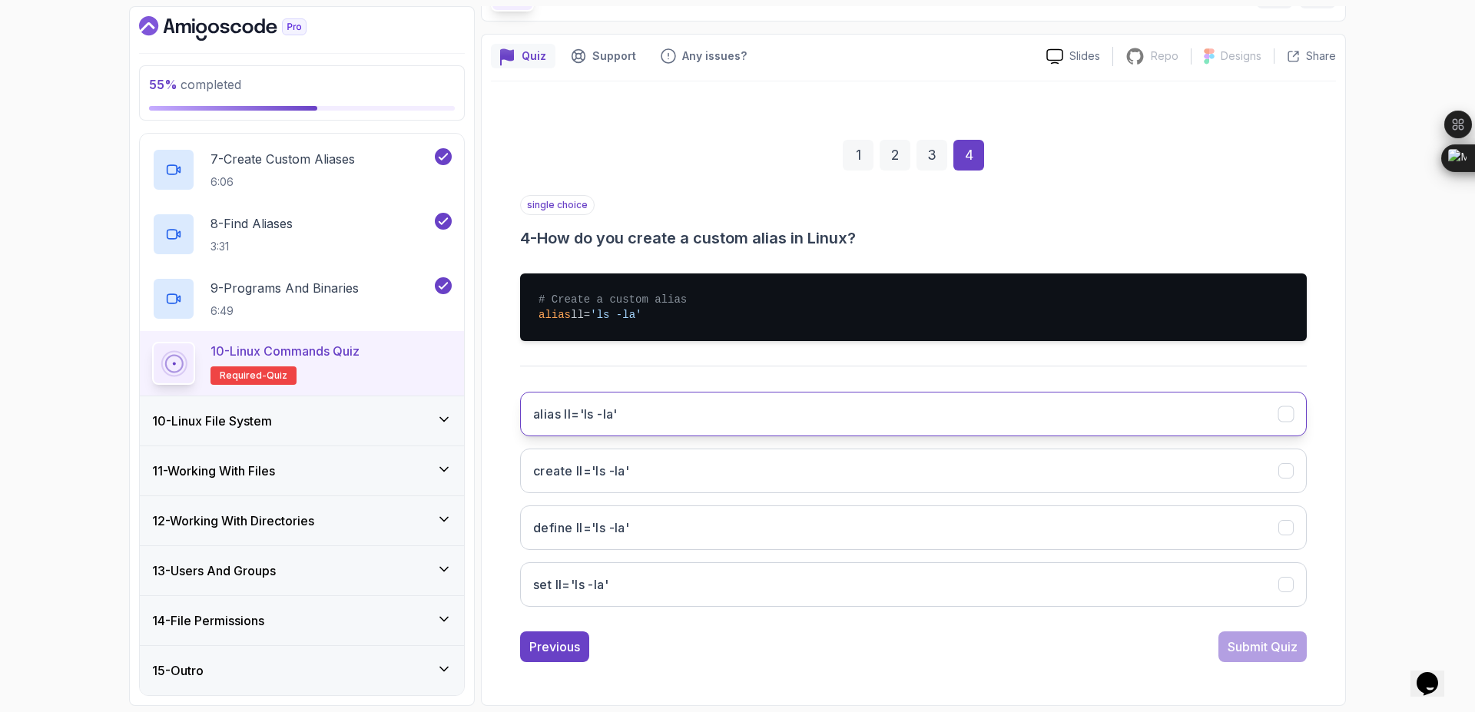
click at [723, 422] on button "alias ll='ls -la'" at bounding box center [913, 414] width 786 height 45
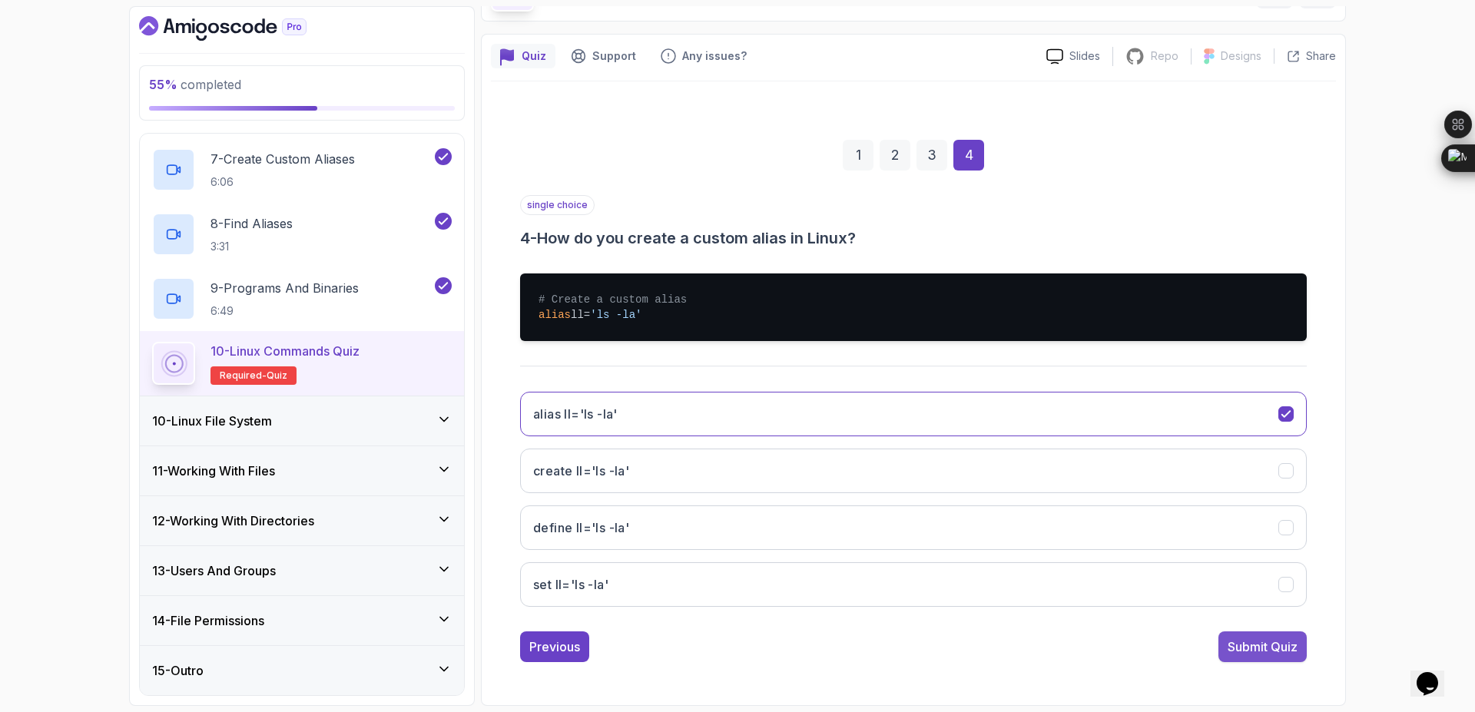
click at [1296, 650] on div "Submit Quiz" at bounding box center [1262, 646] width 70 height 18
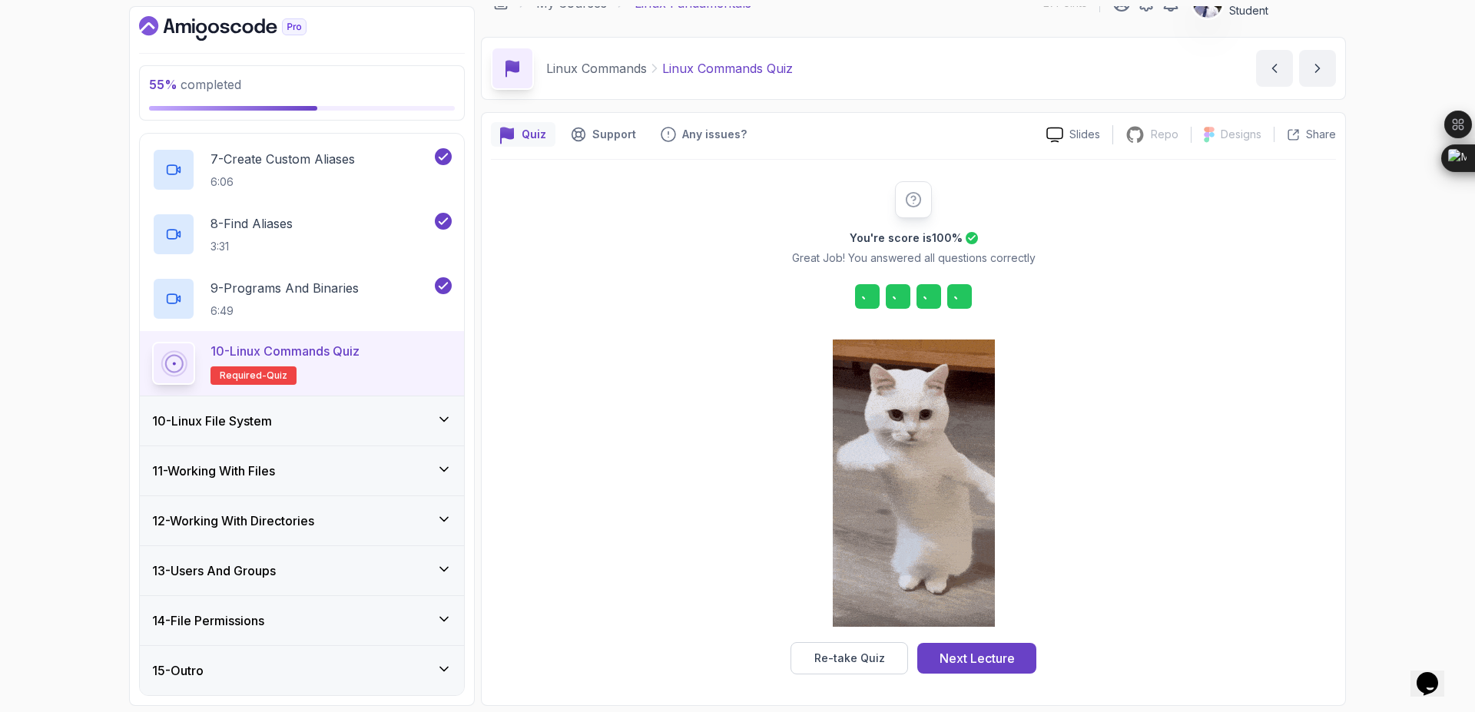
scroll to position [25, 0]
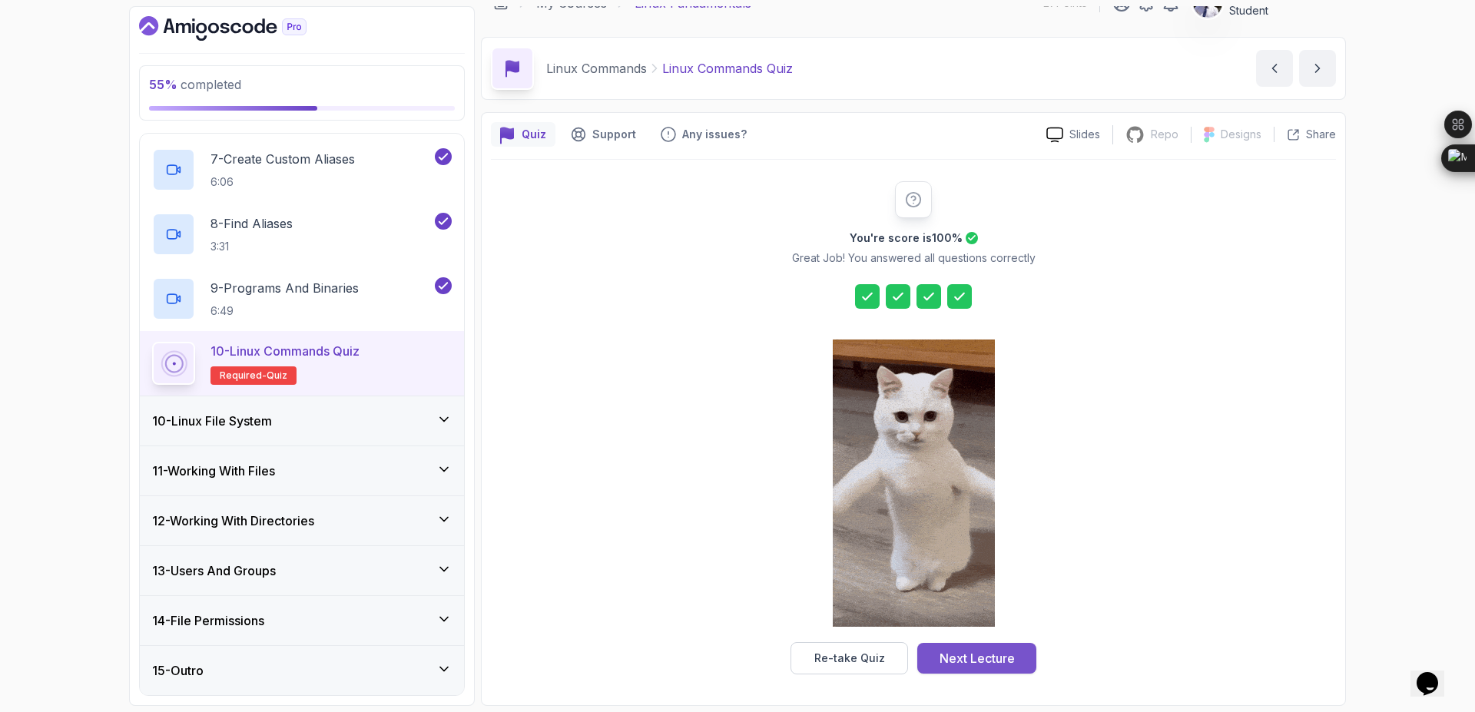
click at [990, 663] on div "Next Lecture" at bounding box center [976, 658] width 75 height 18
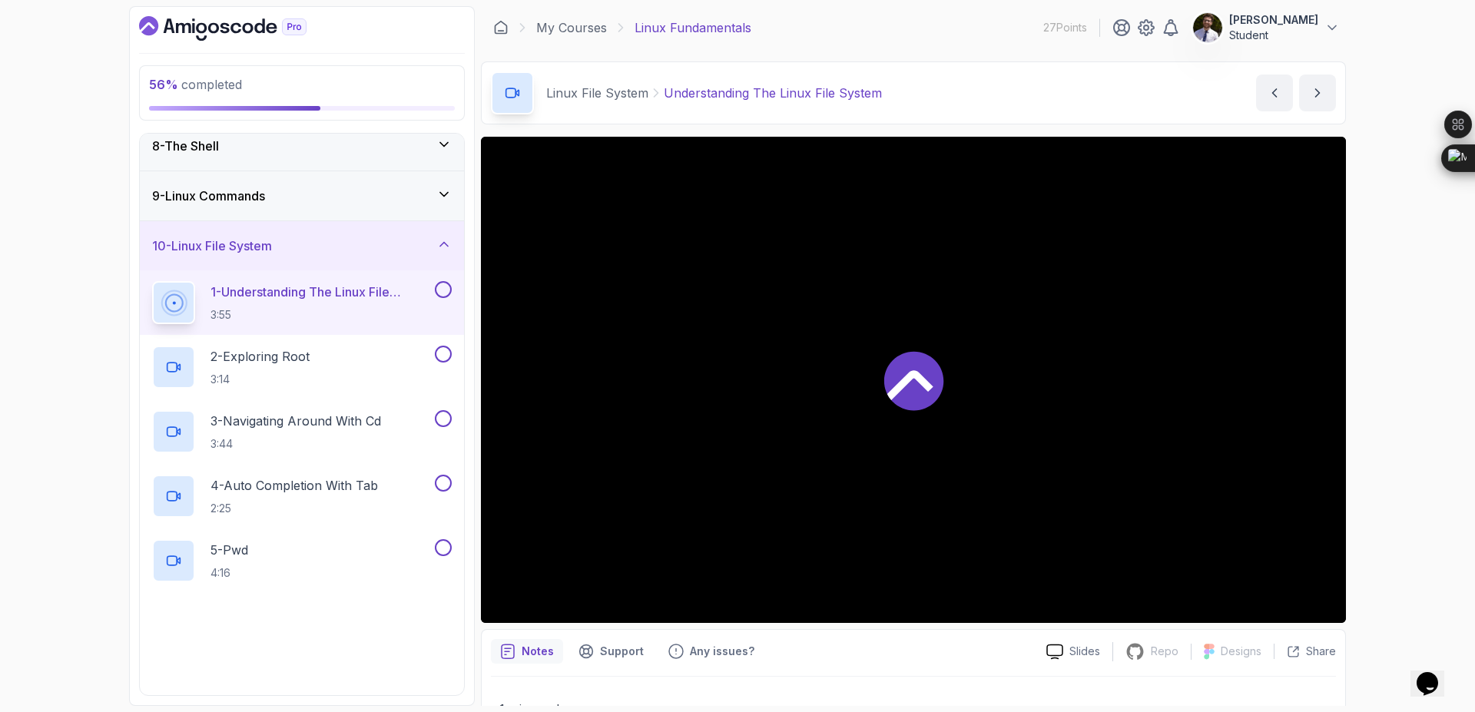
scroll to position [638, 0]
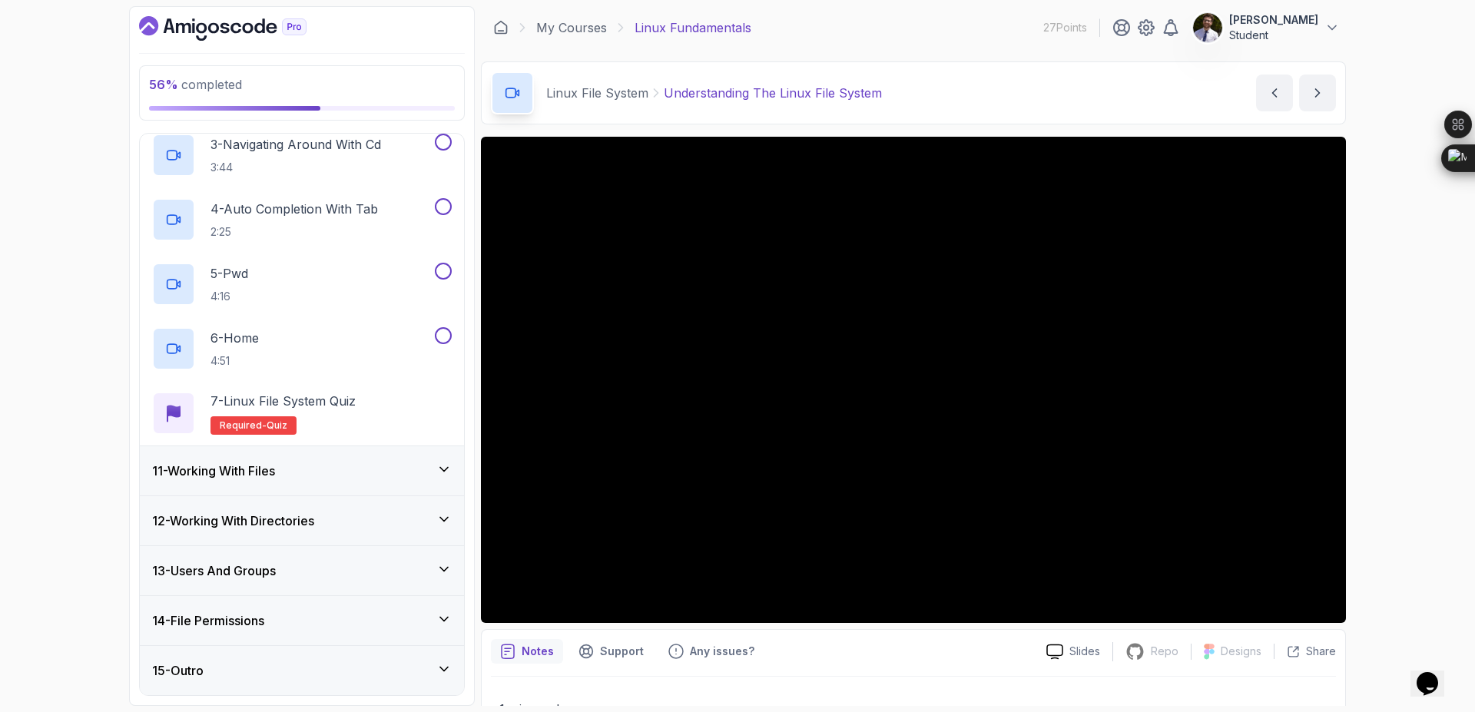
click at [354, 668] on div "15 - Outro" at bounding box center [302, 670] width 300 height 18
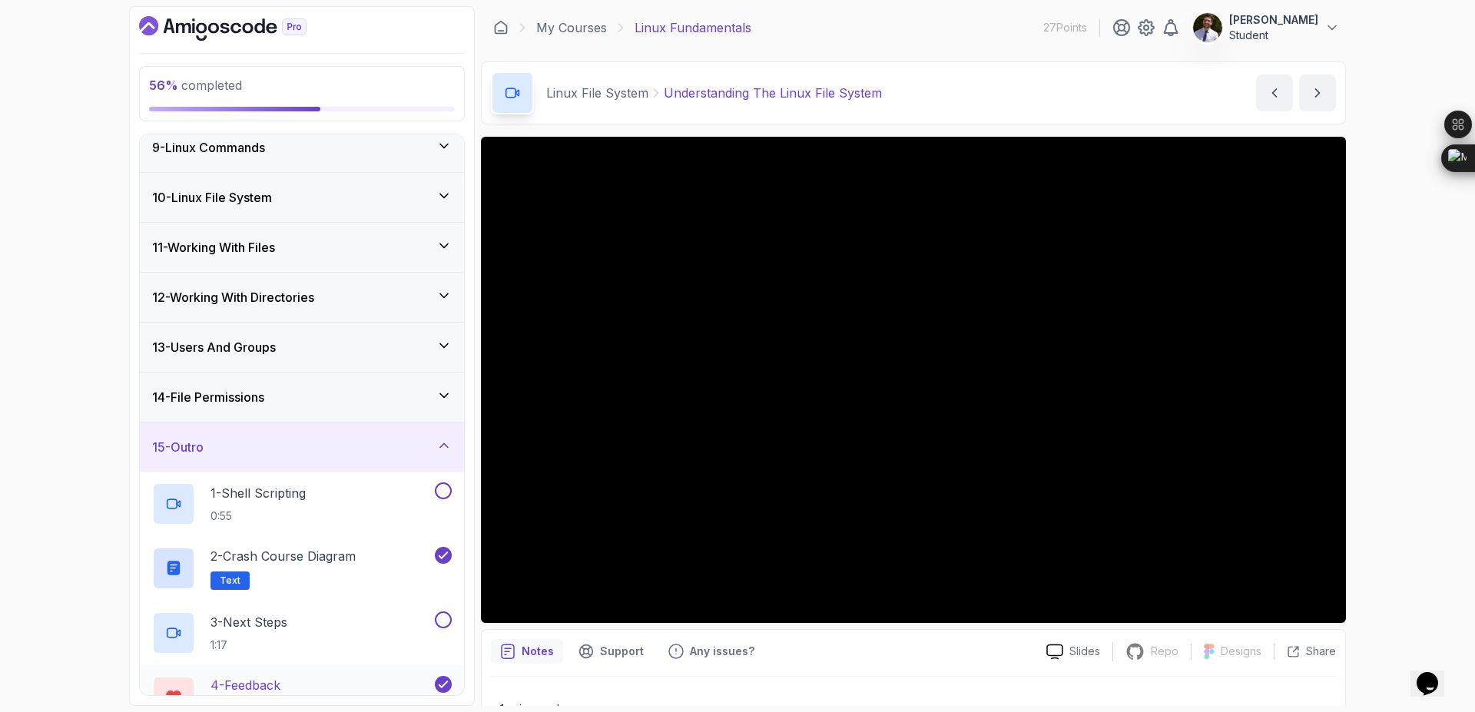
scroll to position [510, 0]
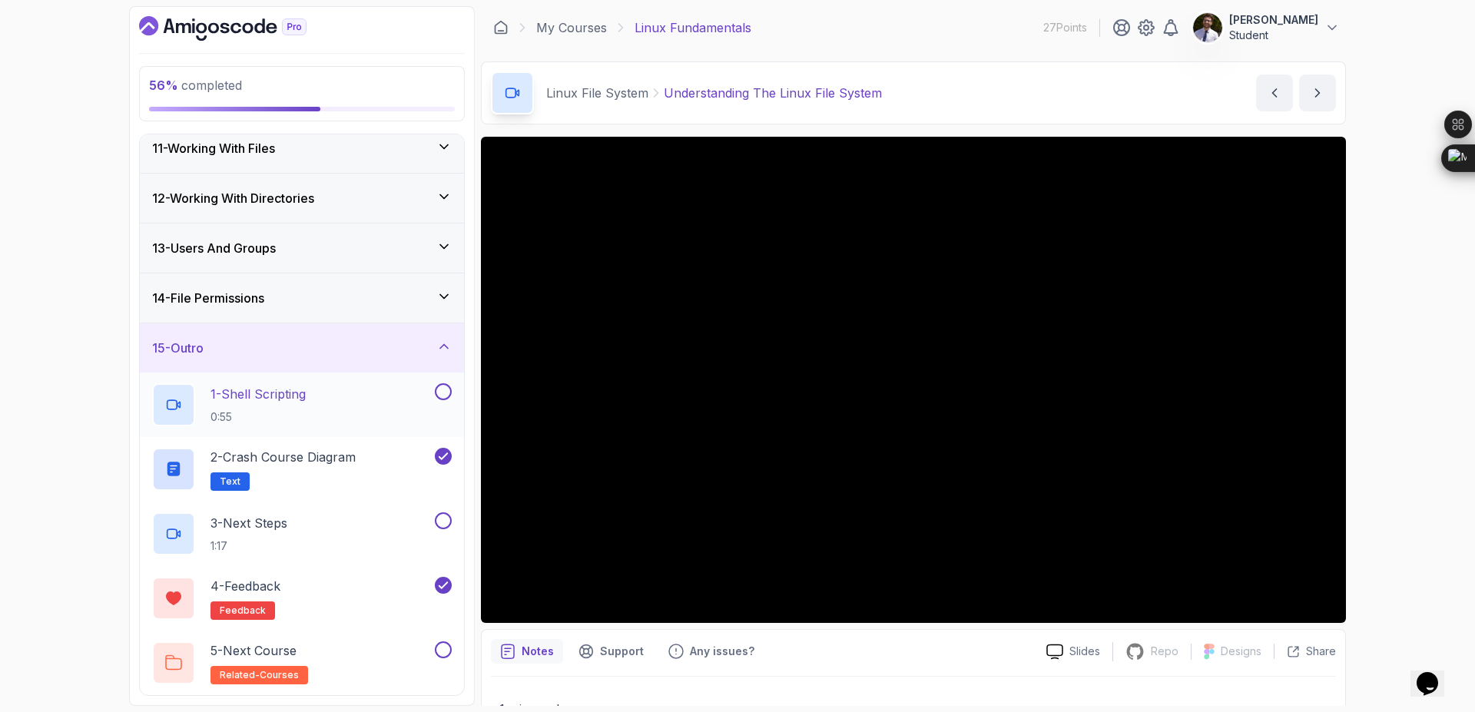
click at [258, 406] on h2 "1 - Shell Scripting 0:55" at bounding box center [257, 405] width 95 height 40
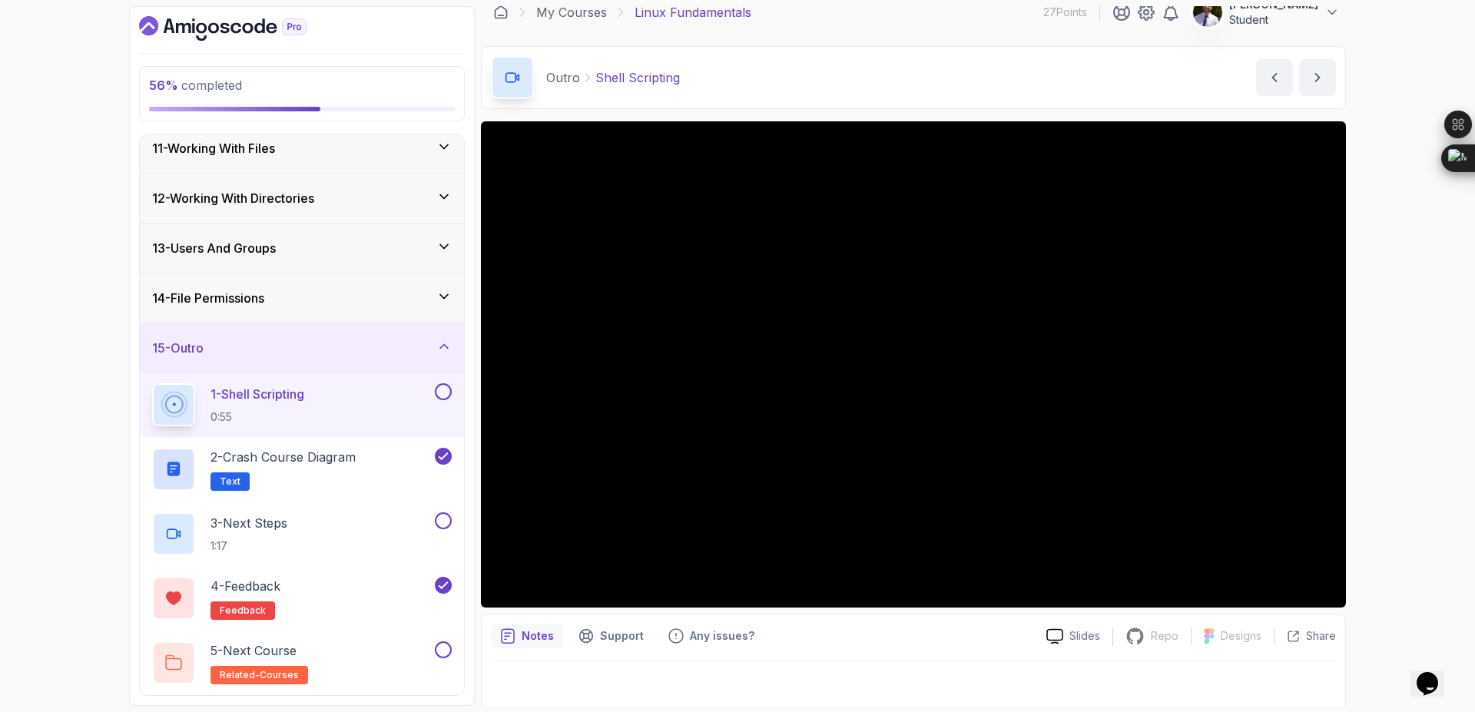
scroll to position [24, 0]
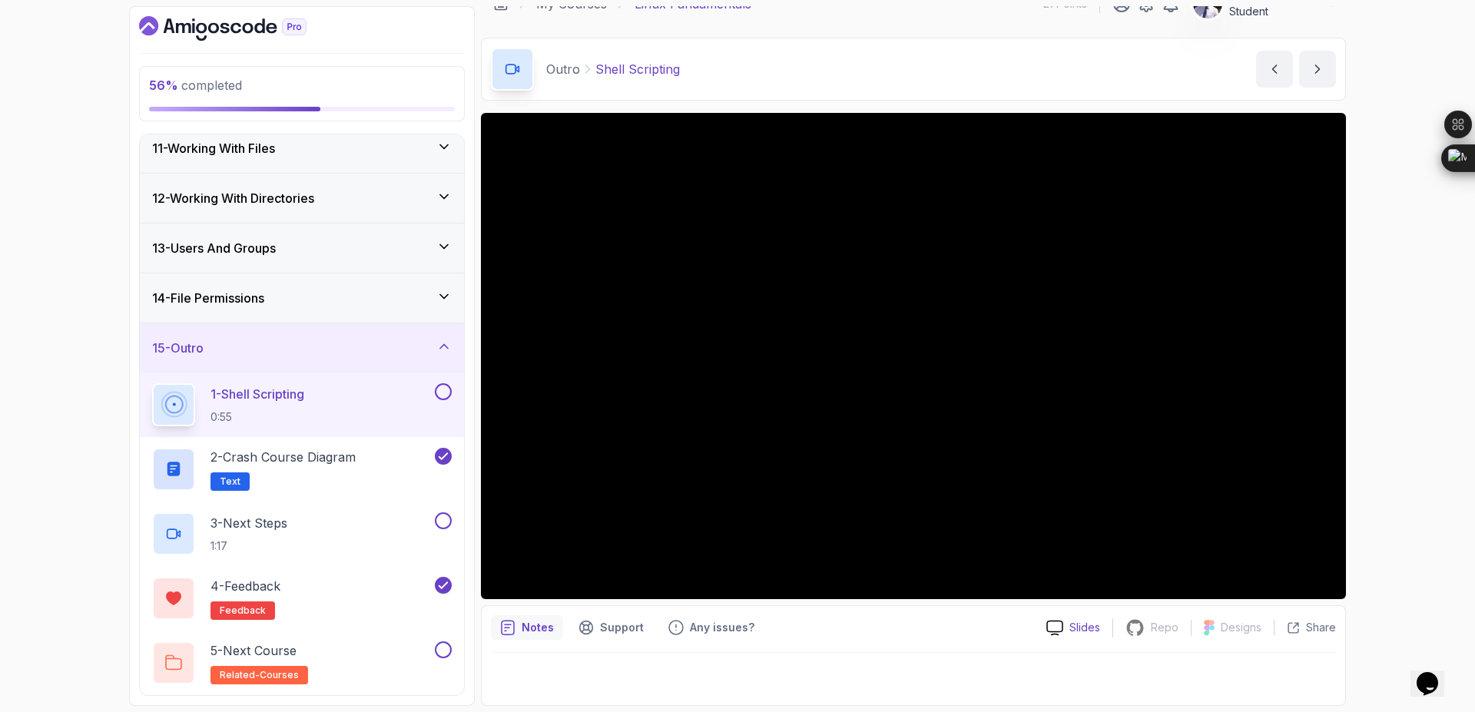
click at [1084, 635] on p "Slides" at bounding box center [1084, 627] width 31 height 15
click at [445, 398] on button at bounding box center [443, 391] width 17 height 17
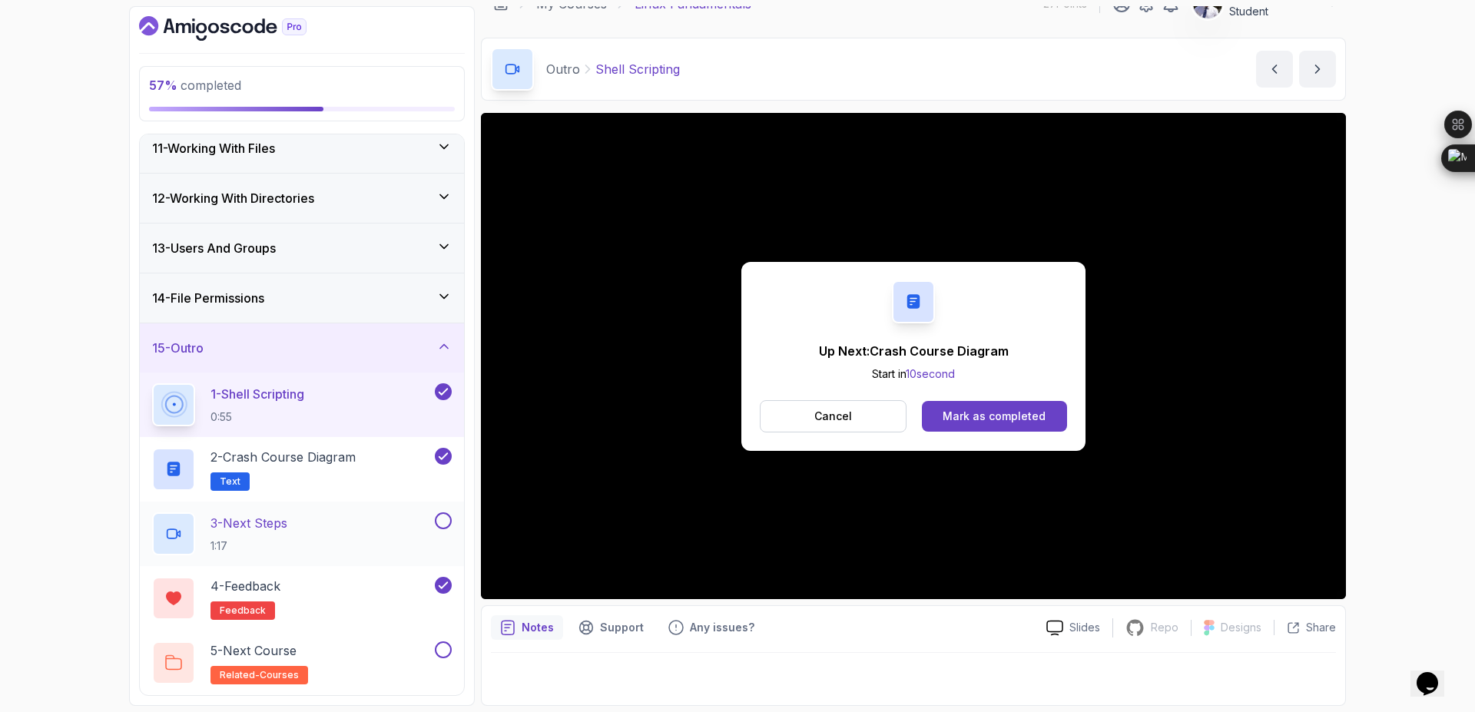
click at [319, 525] on div "3 - Next Steps 1:17" at bounding box center [292, 533] width 280 height 43
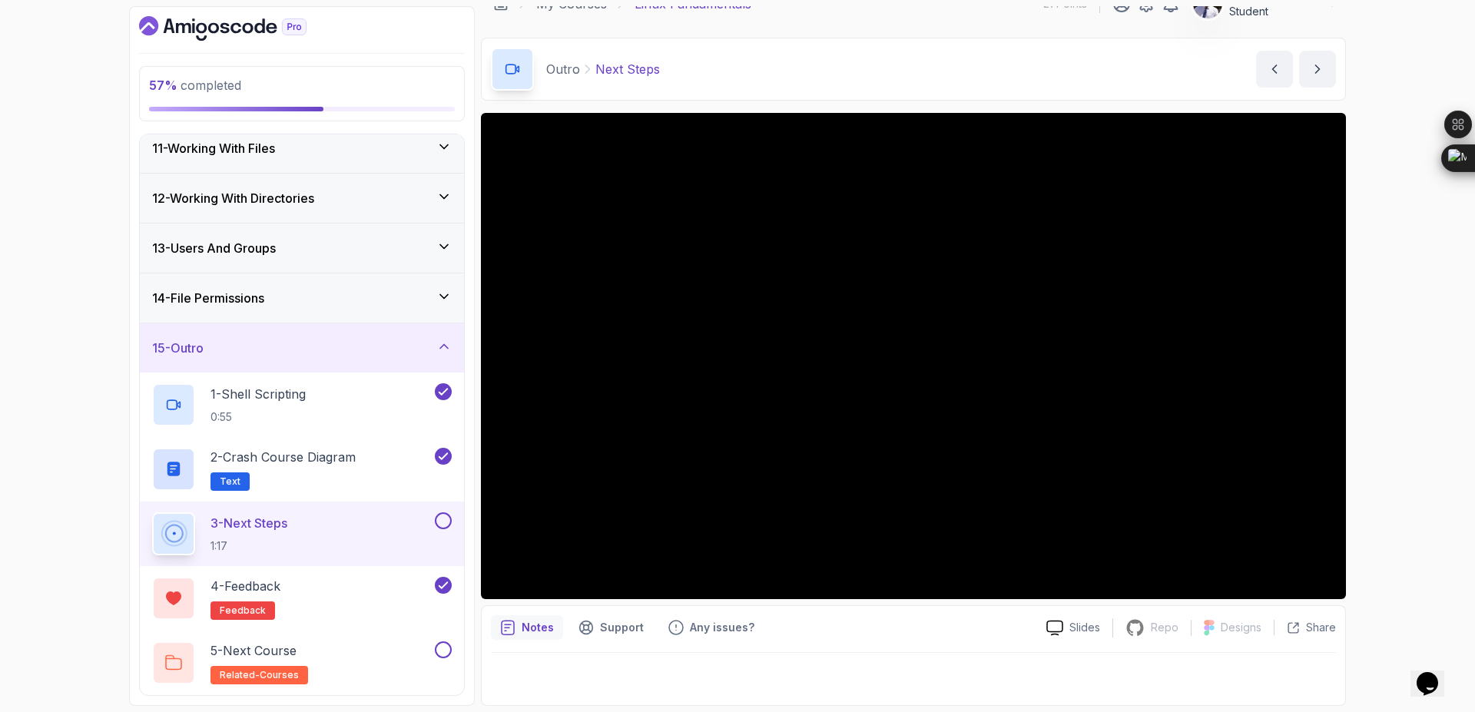
click at [442, 525] on button at bounding box center [443, 520] width 17 height 17
click at [453, 650] on div "5 - Next Course related-courses" at bounding box center [302, 663] width 324 height 65
click at [444, 652] on button at bounding box center [443, 649] width 17 height 17
click at [278, 659] on h2 "5 - Next Course related-courses" at bounding box center [259, 662] width 98 height 43
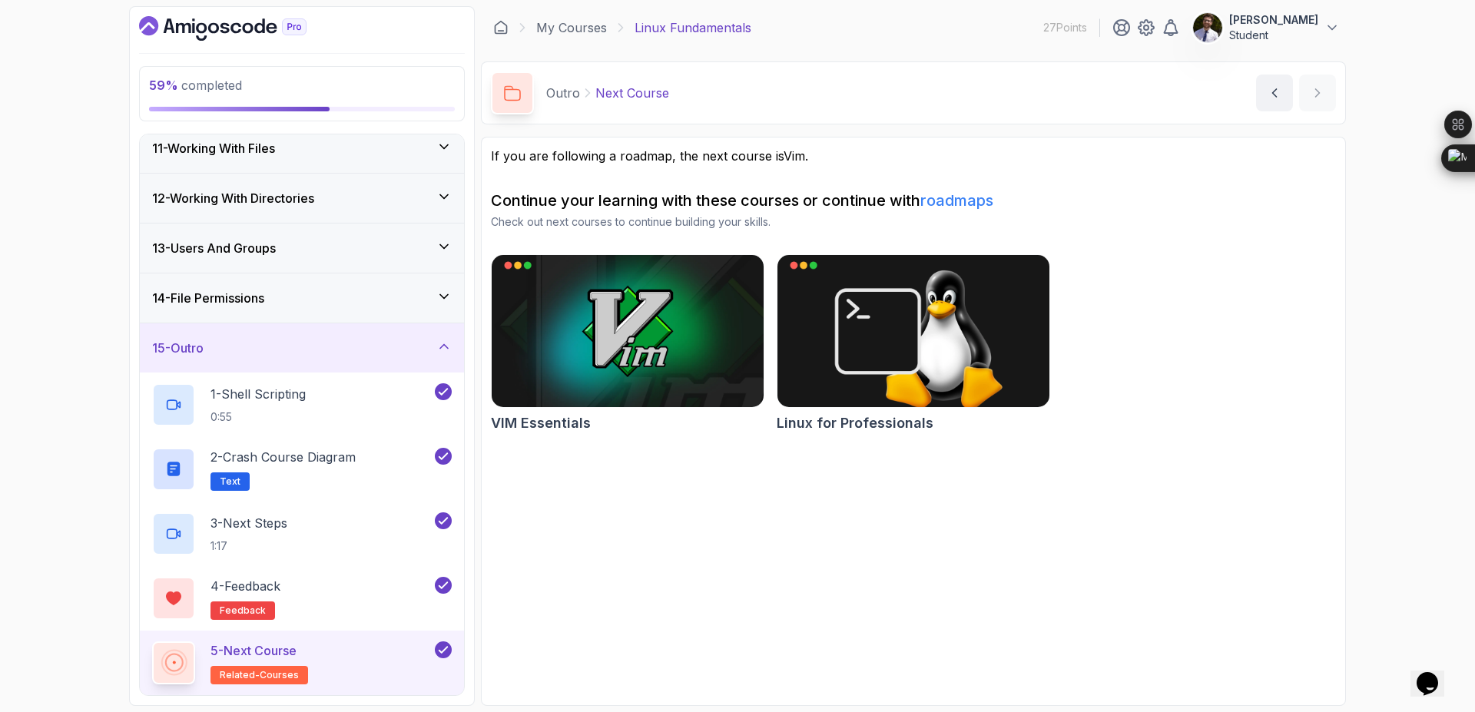
click at [442, 652] on icon at bounding box center [443, 650] width 8 height 6
click at [437, 650] on button at bounding box center [443, 649] width 17 height 17
click at [439, 349] on icon at bounding box center [443, 346] width 15 height 15
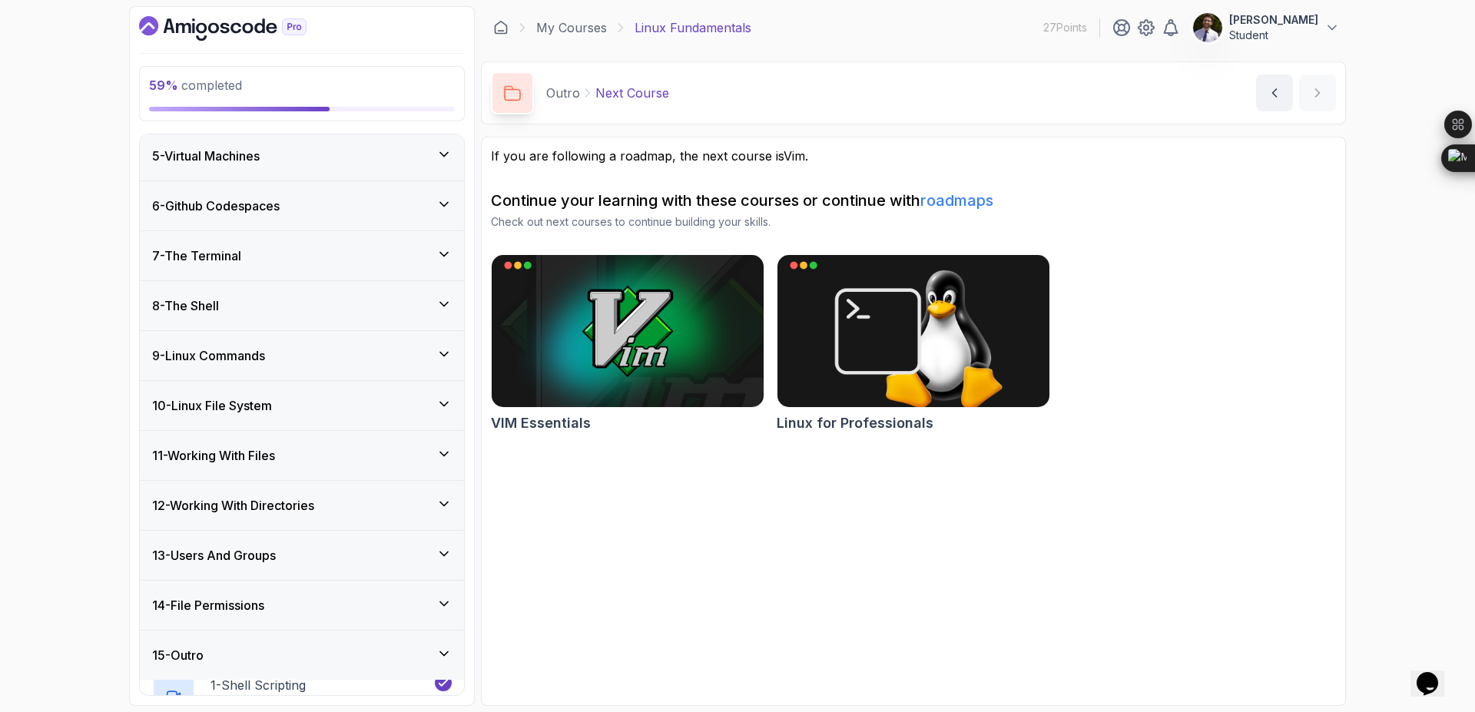
scroll to position [187, 0]
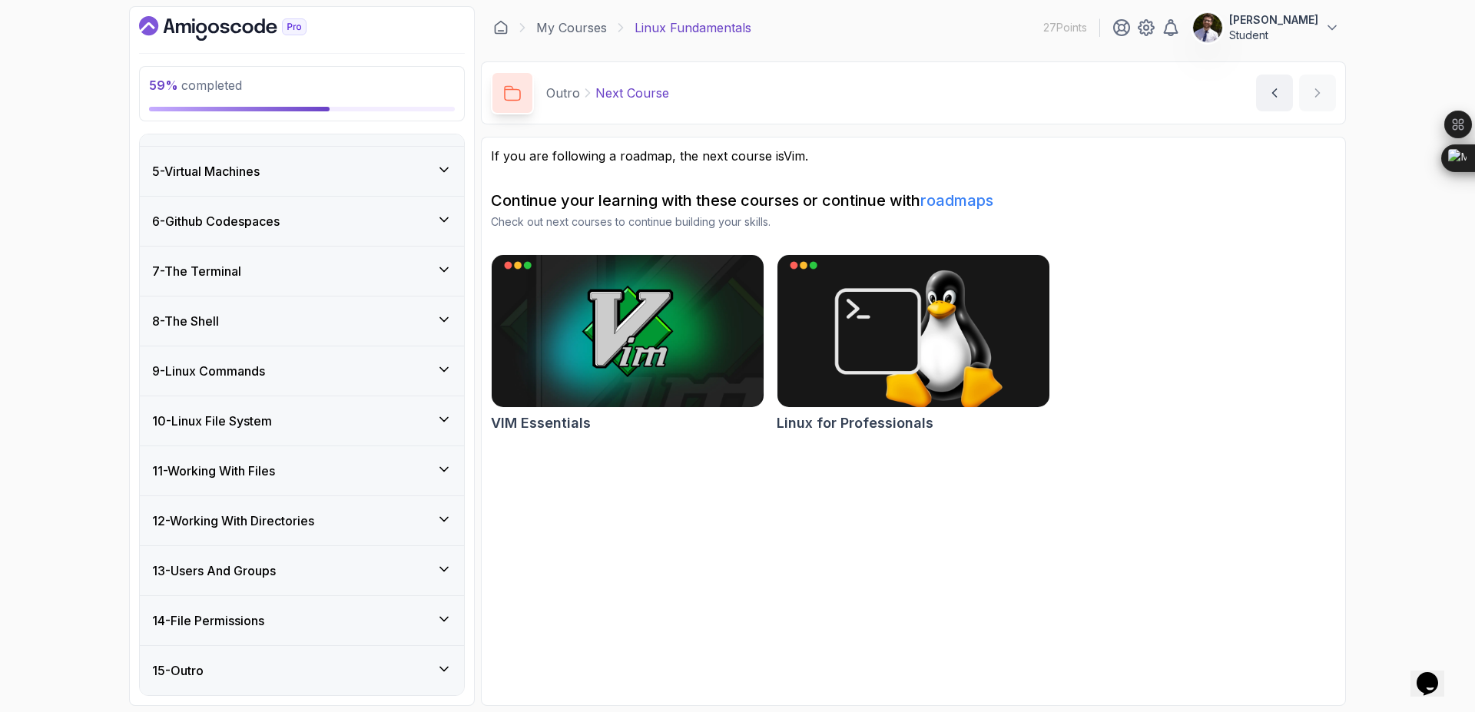
click at [333, 435] on div "10 - Linux File System" at bounding box center [302, 420] width 324 height 49
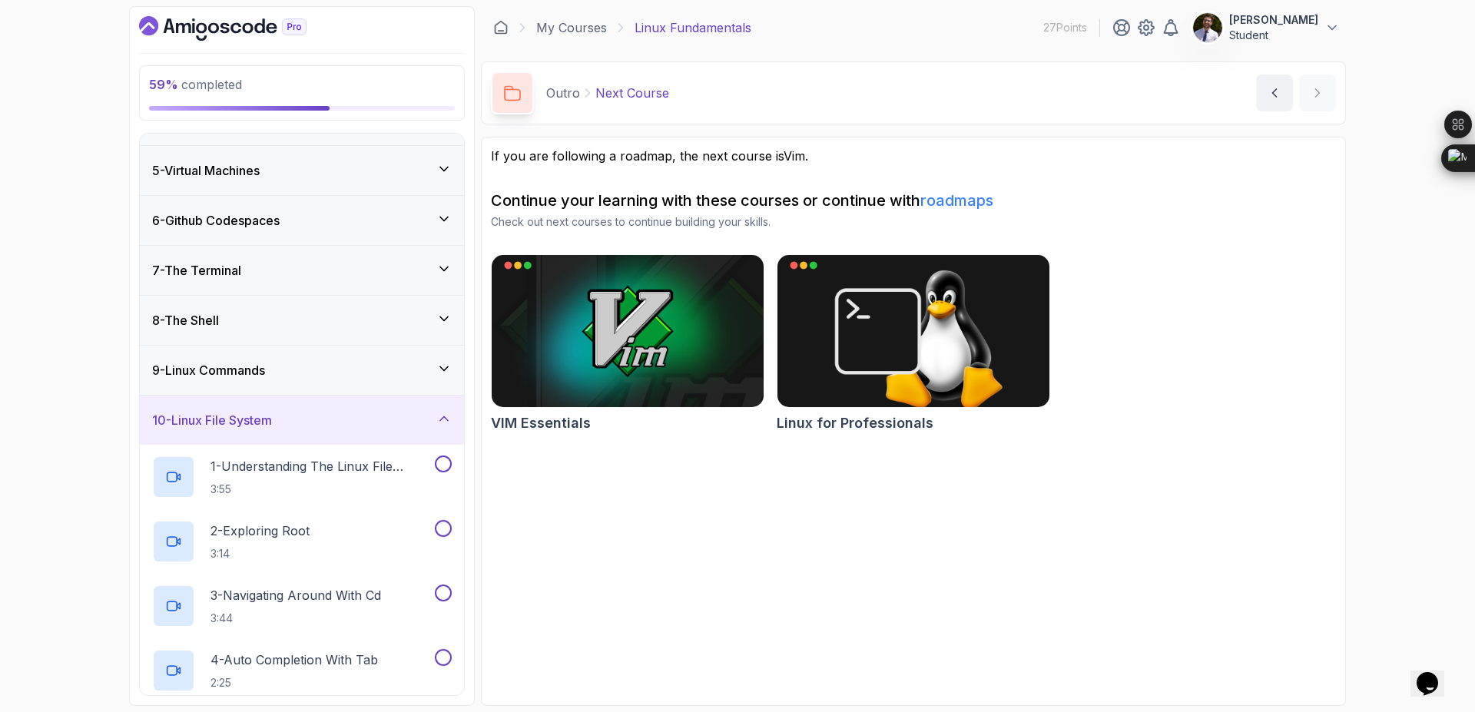
click at [393, 361] on div "9 - Linux Commands" at bounding box center [302, 370] width 324 height 49
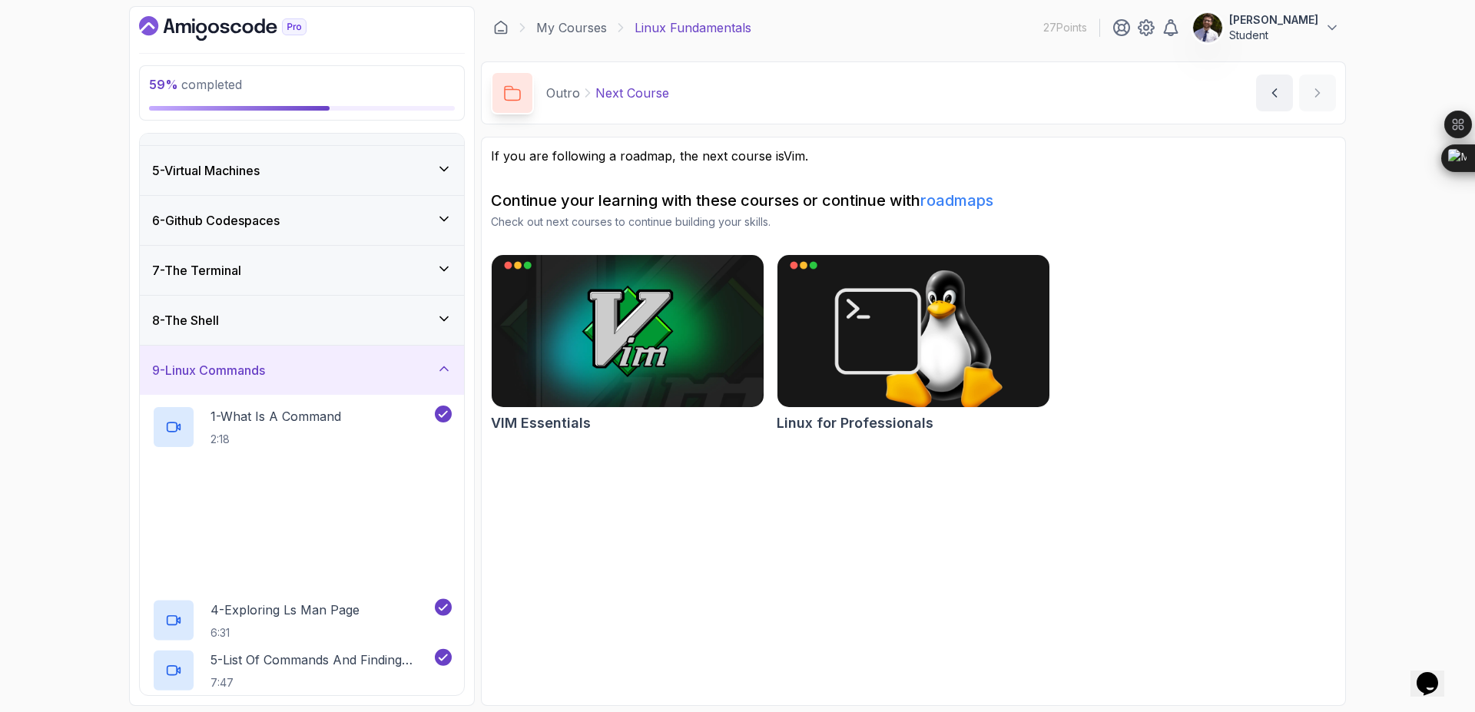
click at [417, 372] on div "9 - Linux Commands" at bounding box center [302, 370] width 300 height 18
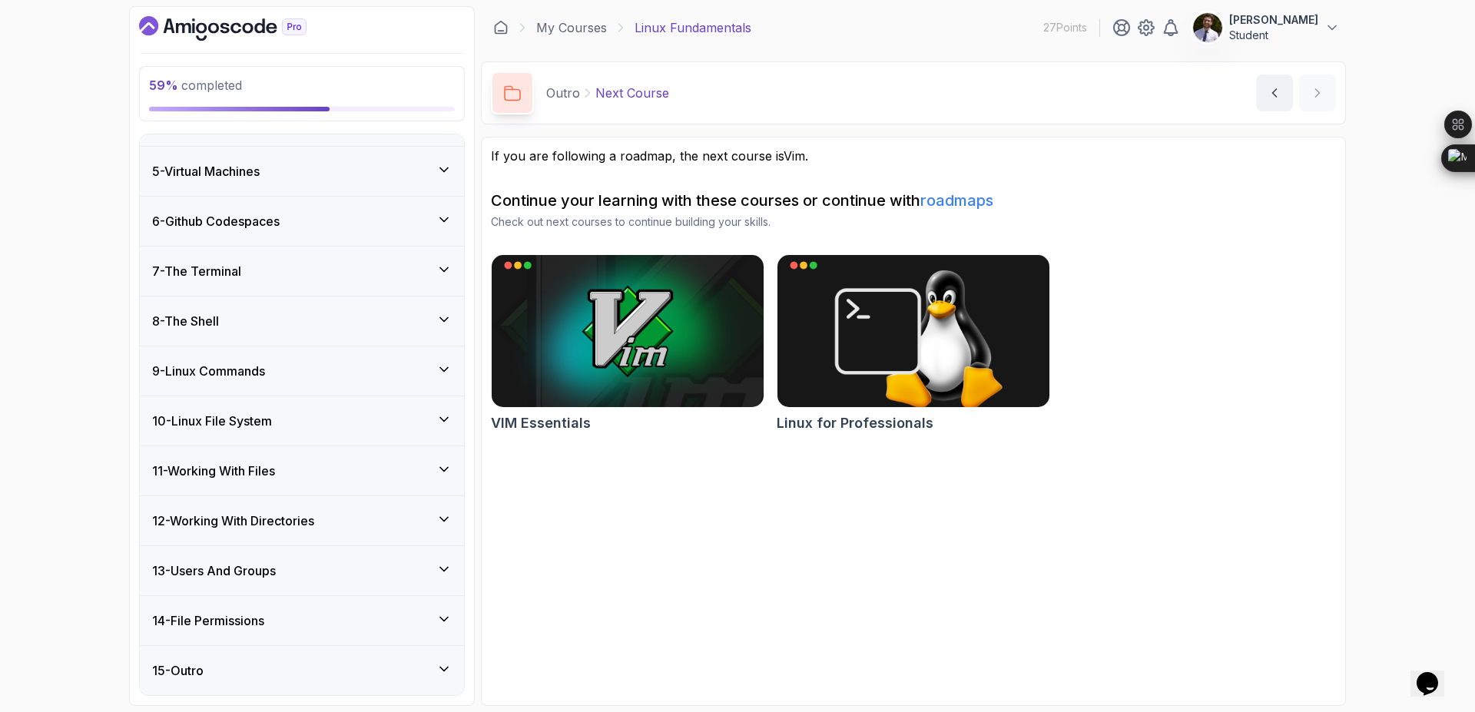
click at [415, 420] on div "10 - Linux File System" at bounding box center [302, 421] width 300 height 18
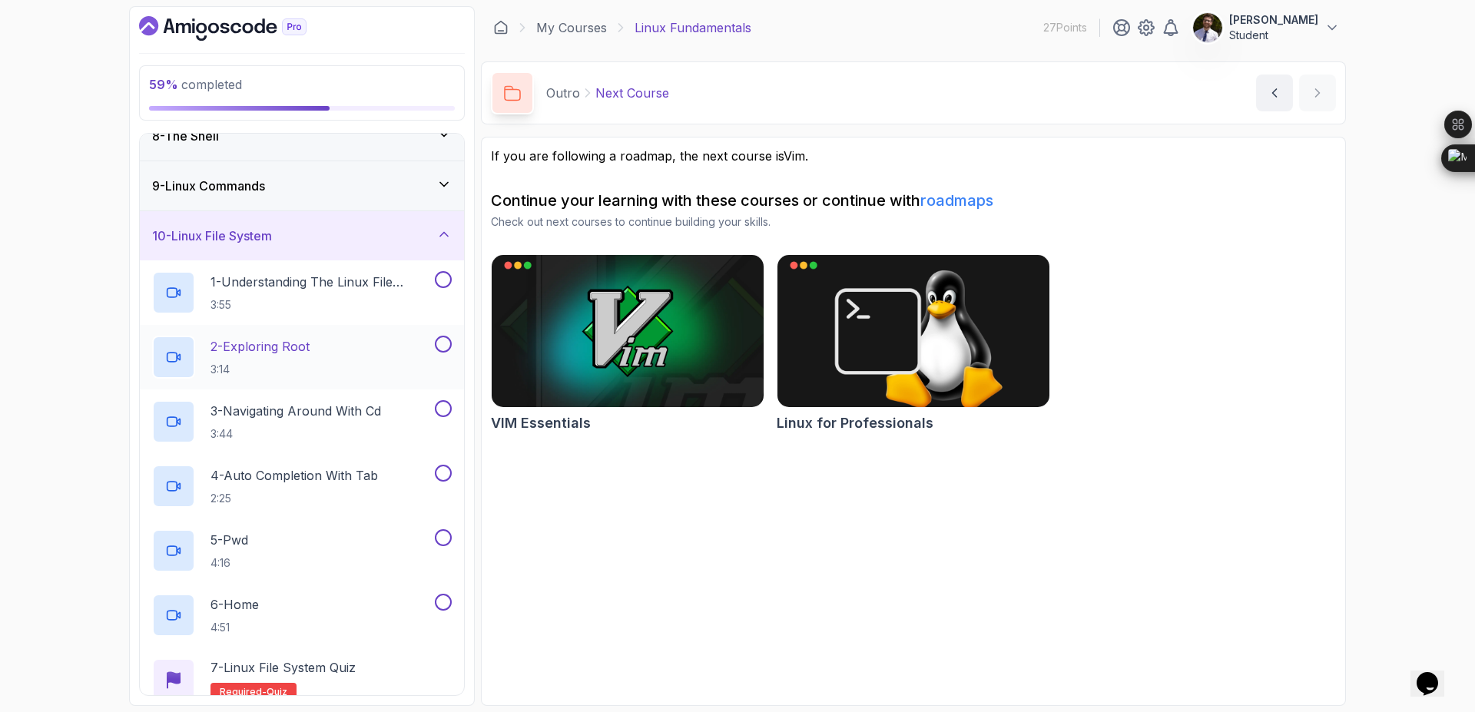
scroll to position [464, 0]
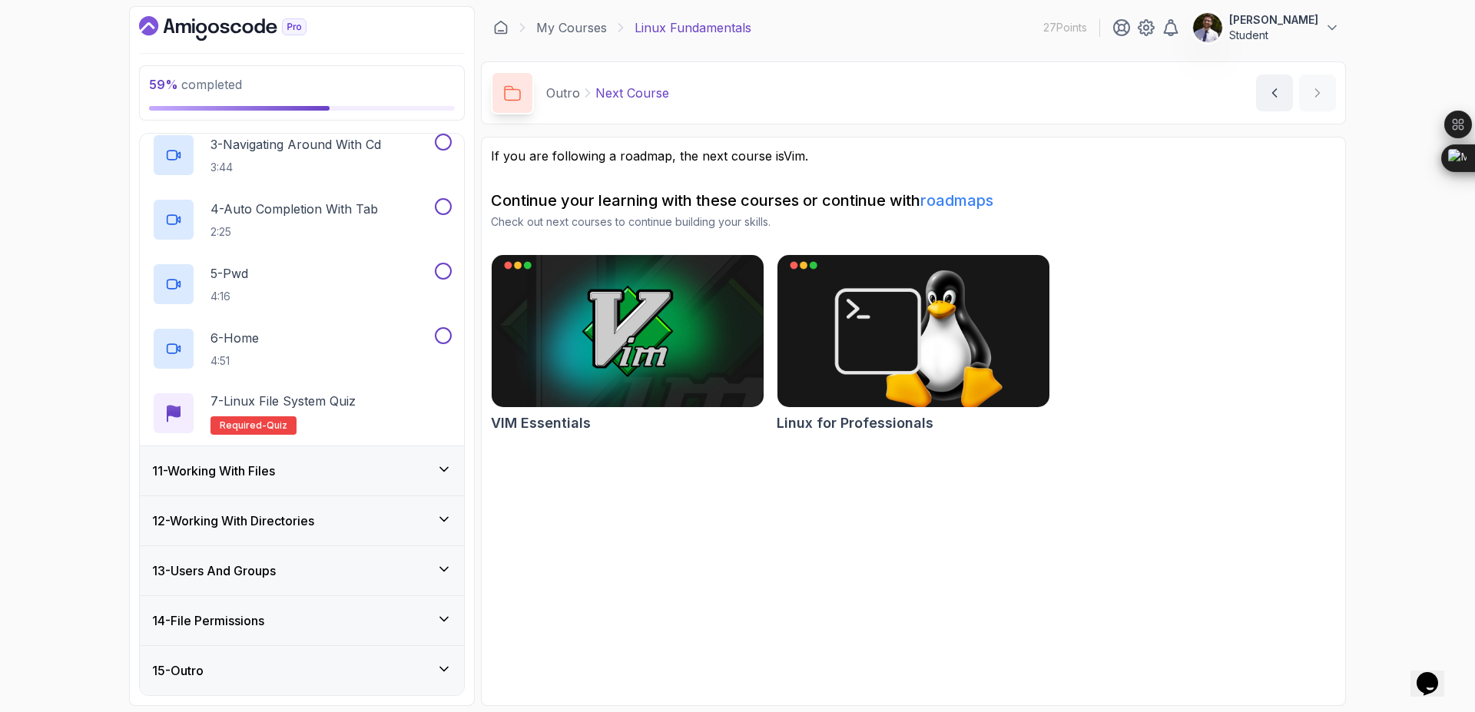
click at [365, 469] on div "11 - Working With Files" at bounding box center [302, 471] width 300 height 18
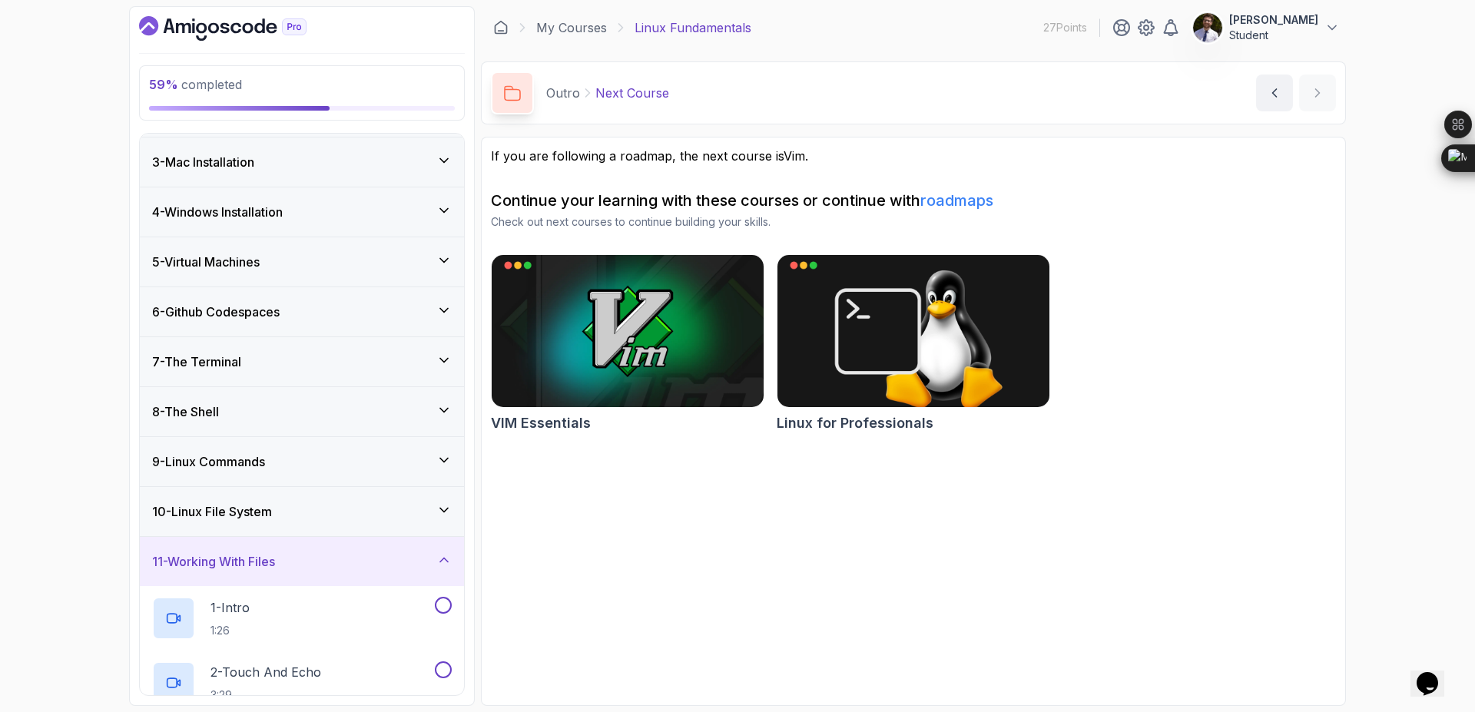
scroll to position [95, 0]
click at [372, 517] on div "10 - Linux File System" at bounding box center [302, 512] width 300 height 18
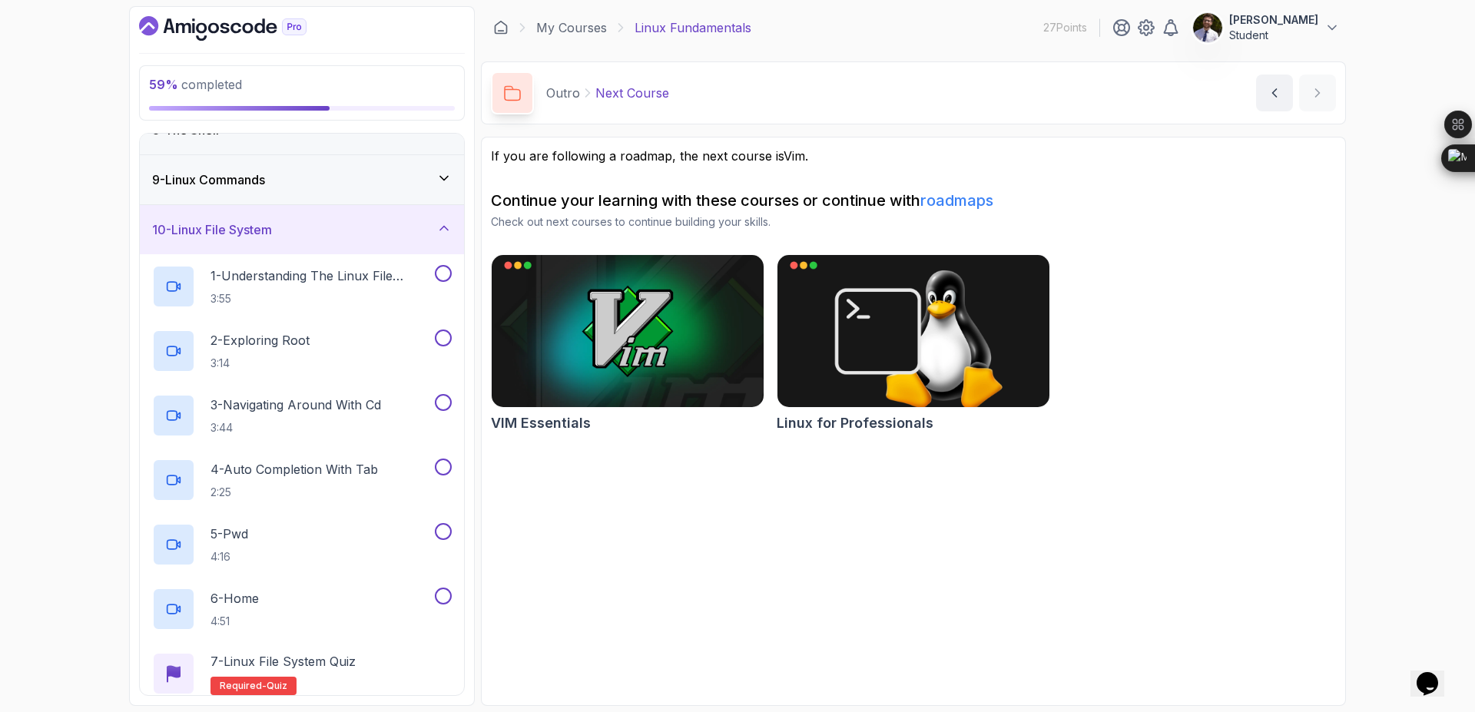
scroll to position [362, 0]
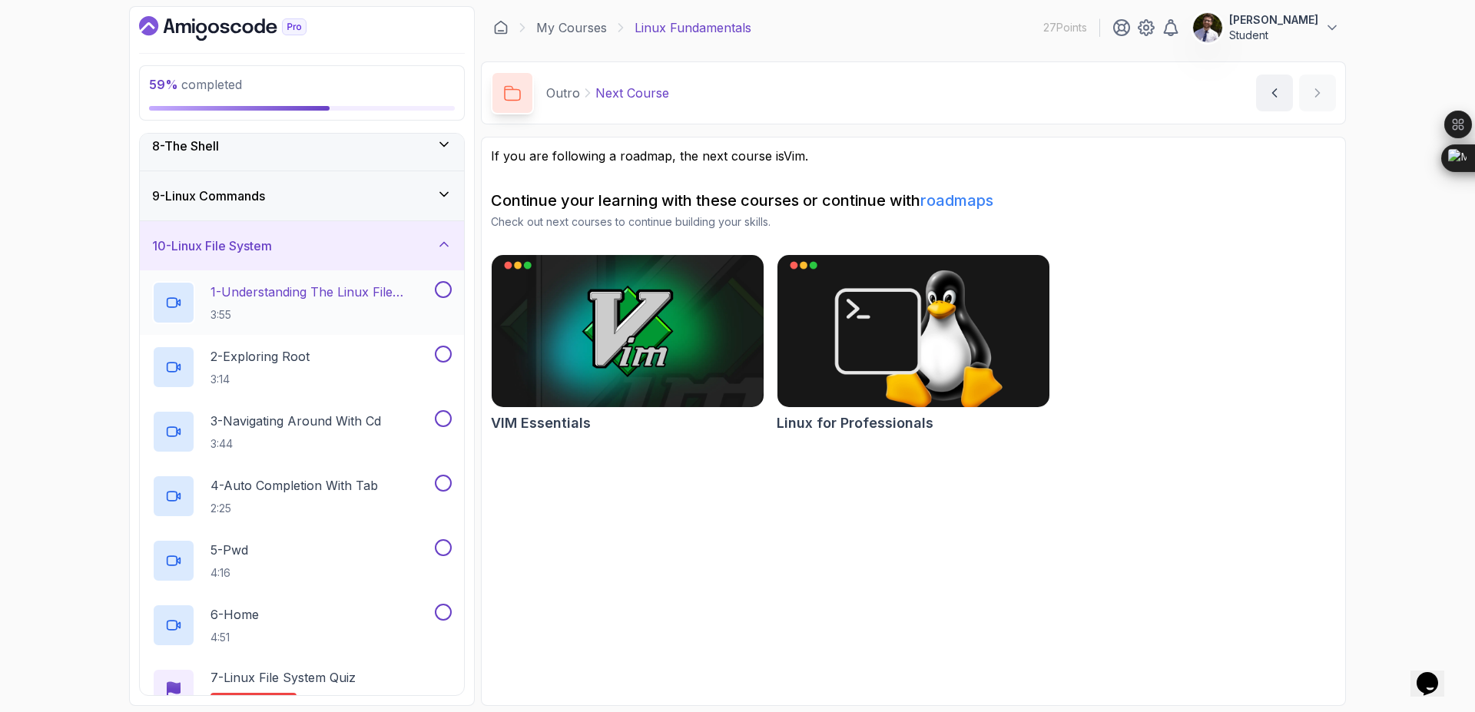
click at [298, 290] on p "1 - Understanding The Linux File System" at bounding box center [320, 292] width 221 height 18
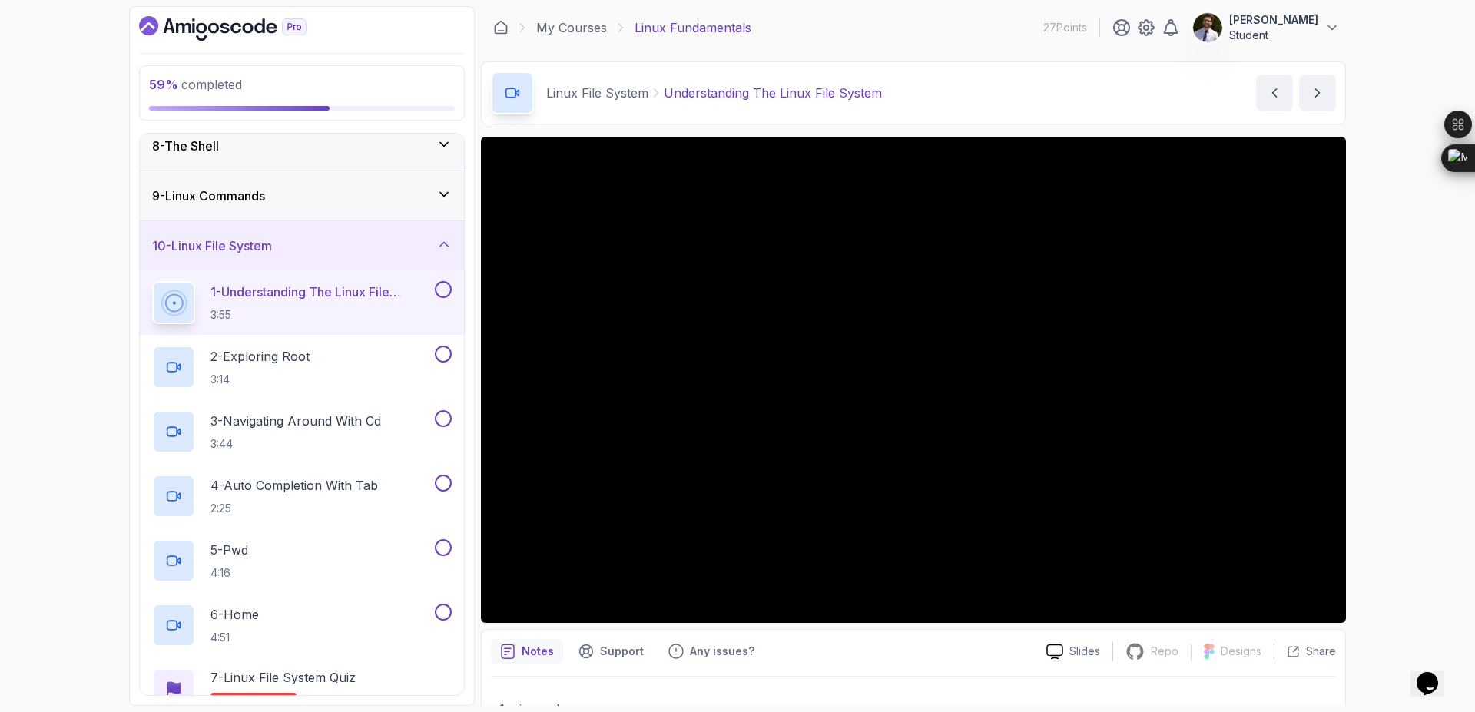
click at [436, 284] on button at bounding box center [443, 289] width 17 height 17
click at [435, 281] on button at bounding box center [443, 289] width 17 height 17
